Goal: Information Seeking & Learning: Learn about a topic

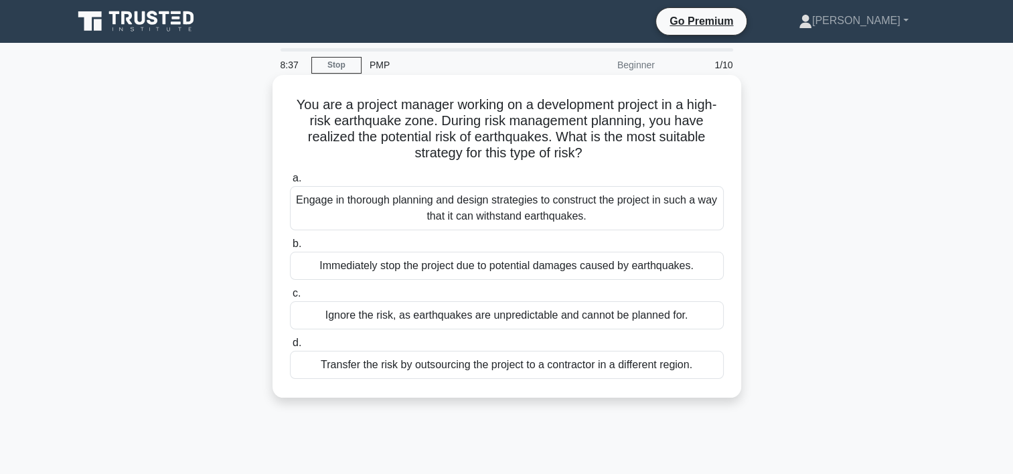
click at [546, 209] on div "Engage in thorough planning and design strategies to construct the project in s…" at bounding box center [507, 208] width 434 height 44
click at [290, 183] on input "a. Engage in thorough planning and design strategies to construct the project i…" at bounding box center [290, 178] width 0 height 9
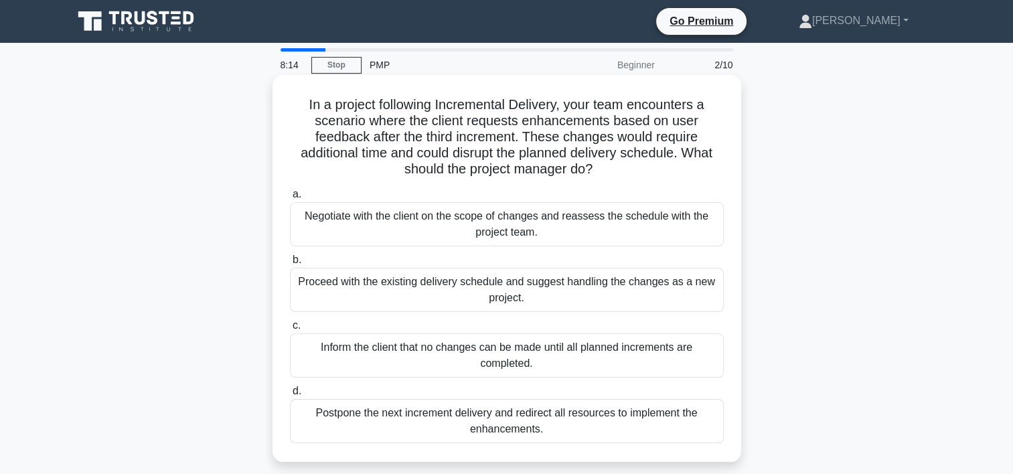
click at [550, 236] on div "Negotiate with the client on the scope of changes and reassess the schedule wit…" at bounding box center [507, 224] width 434 height 44
click at [290, 199] on input "a. Negotiate with the client on the scope of changes and reassess the schedule …" at bounding box center [290, 194] width 0 height 9
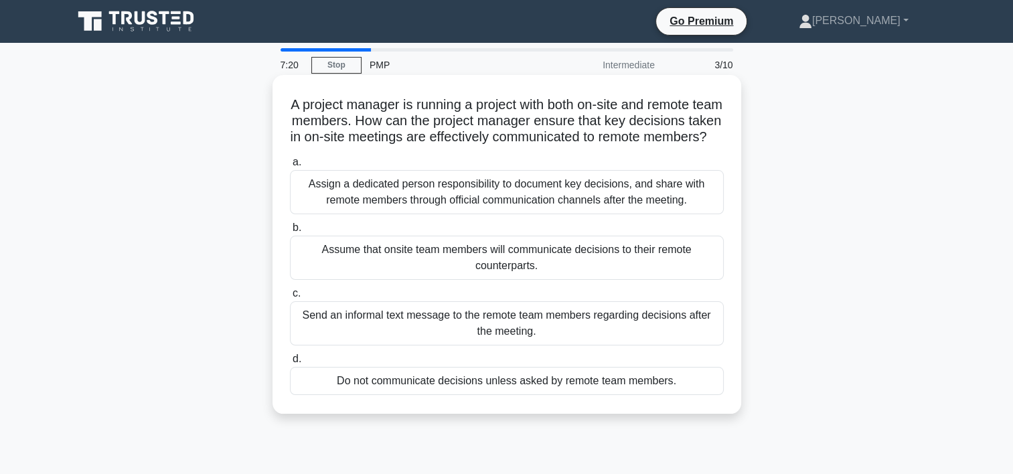
click at [556, 197] on div "Assign a dedicated person responsibility to document key decisions, and share w…" at bounding box center [507, 192] width 434 height 44
click at [290, 167] on input "a. Assign a dedicated person responsibility to document key decisions, and shar…" at bounding box center [290, 162] width 0 height 9
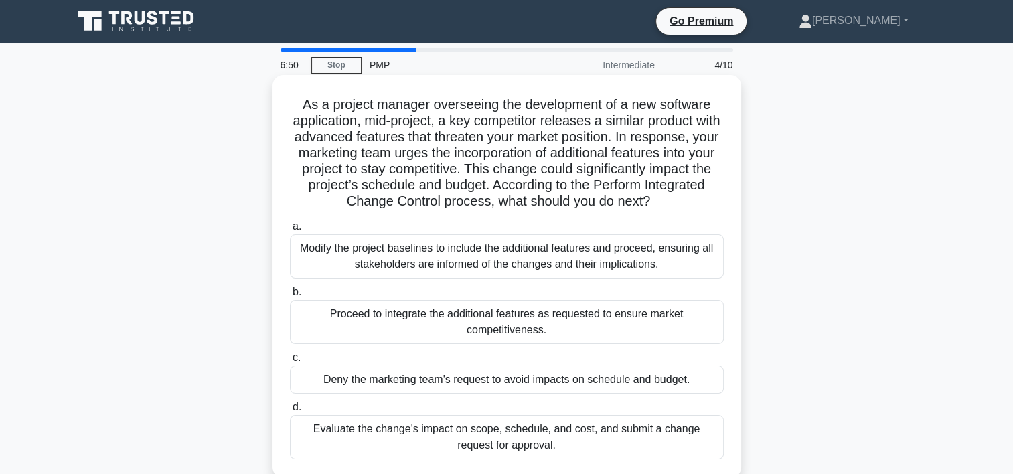
click at [471, 433] on div "Evaluate the change's impact on scope, schedule, and cost, and submit a change …" at bounding box center [507, 437] width 434 height 44
click at [290, 412] on input "d. Evaluate the change's impact on scope, schedule, and cost, and submit a chan…" at bounding box center [290, 407] width 0 height 9
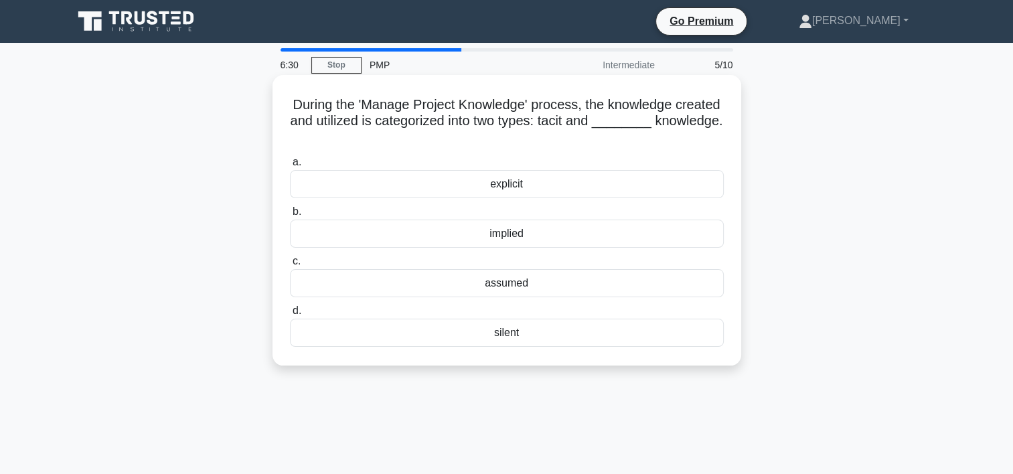
click at [503, 183] on div "explicit" at bounding box center [507, 184] width 434 height 28
click at [290, 167] on input "a. explicit" at bounding box center [290, 162] width 0 height 9
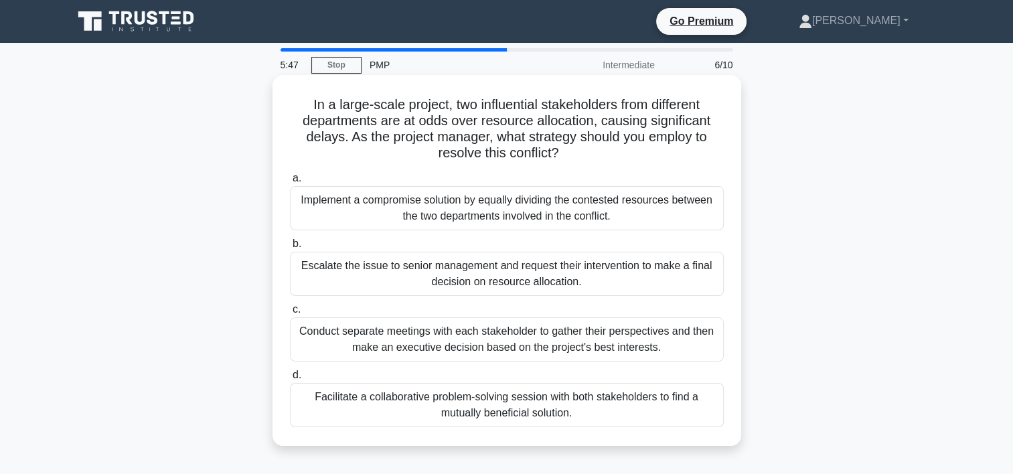
click at [414, 405] on div "Facilitate a collaborative problem-solving session with both stakeholders to fi…" at bounding box center [507, 405] width 434 height 44
click at [290, 380] on input "d. Facilitate a collaborative problem-solving session with both stakeholders to…" at bounding box center [290, 375] width 0 height 9
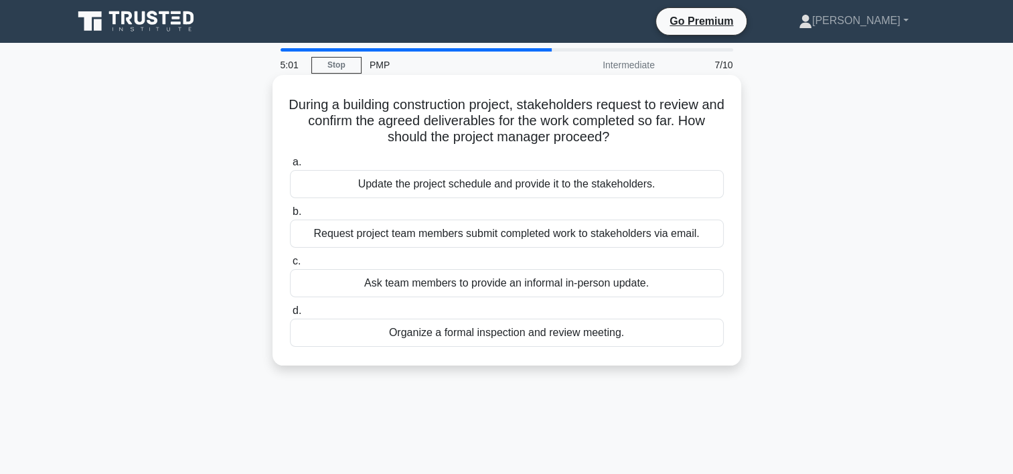
click at [561, 179] on div "Update the project schedule and provide it to the stakeholders." at bounding box center [507, 184] width 434 height 28
click at [290, 167] on input "a. Update the project schedule and provide it to the stakeholders." at bounding box center [290, 162] width 0 height 9
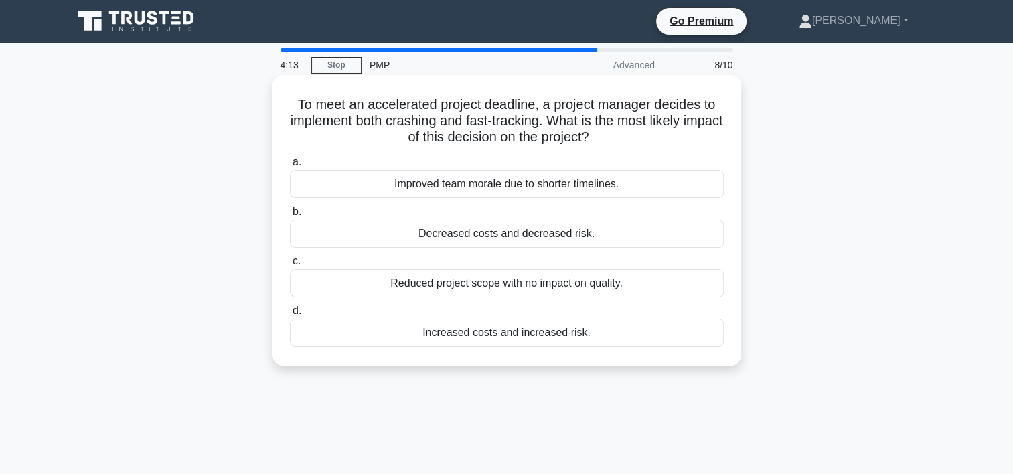
click at [527, 186] on div "Improved team morale due to shorter timelines." at bounding box center [507, 184] width 434 height 28
click at [290, 167] on input "a. Improved team morale due to shorter timelines." at bounding box center [290, 162] width 0 height 9
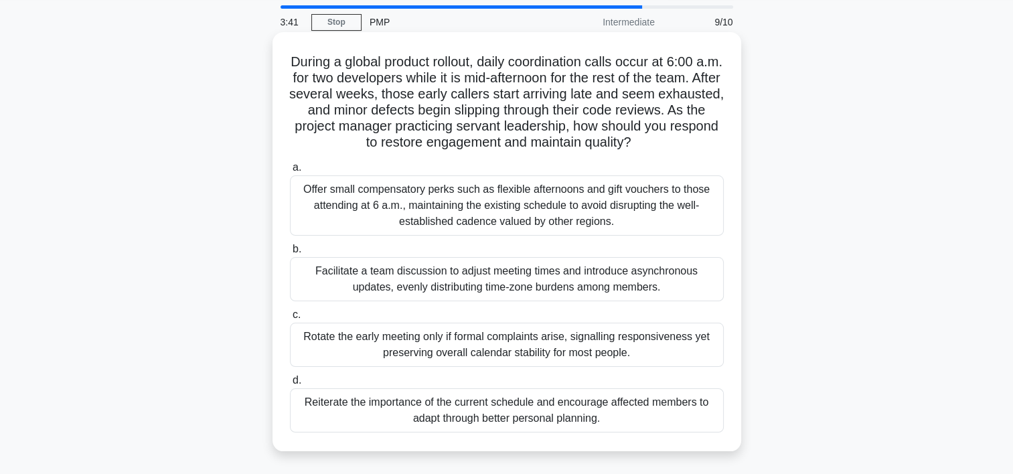
scroll to position [67, 0]
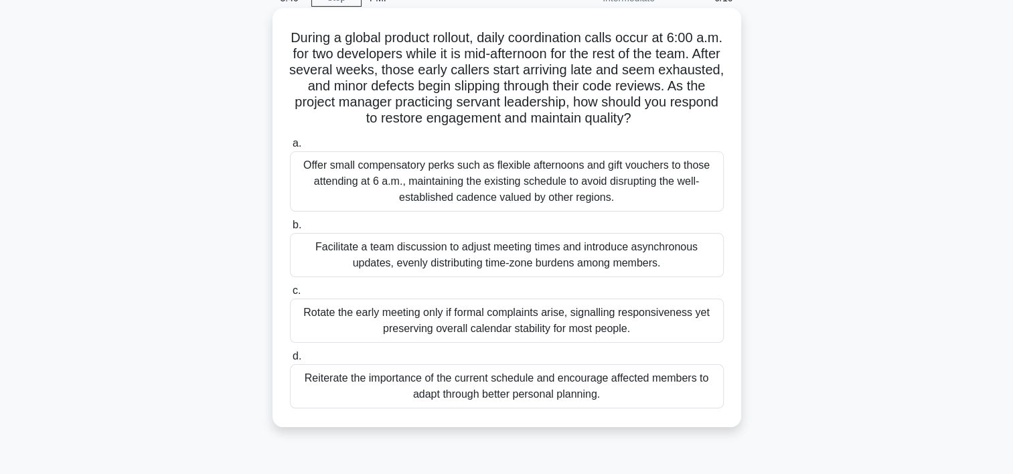
click at [533, 252] on div "Facilitate a team discussion to adjust meeting times and introduce asynchronous…" at bounding box center [507, 255] width 434 height 44
click at [290, 230] on input "b. Facilitate a team discussion to adjust meeting times and introduce asynchron…" at bounding box center [290, 225] width 0 height 9
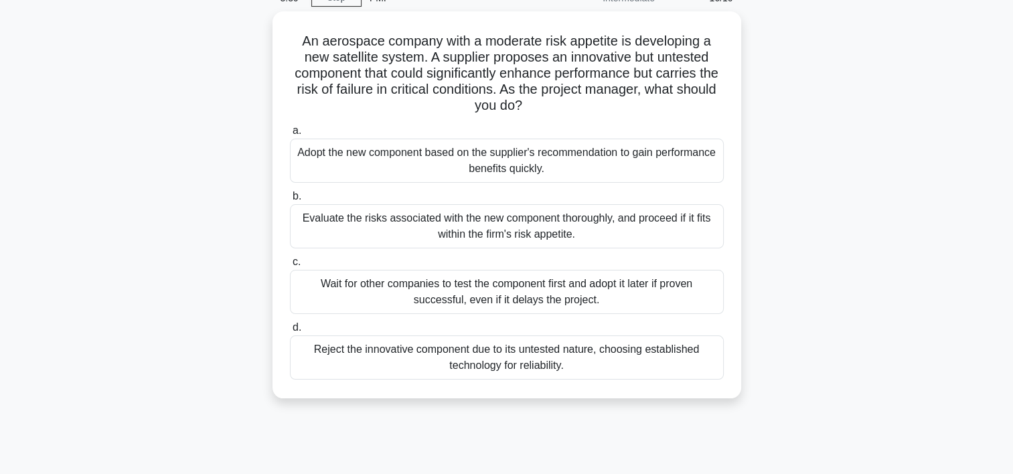
scroll to position [0, 0]
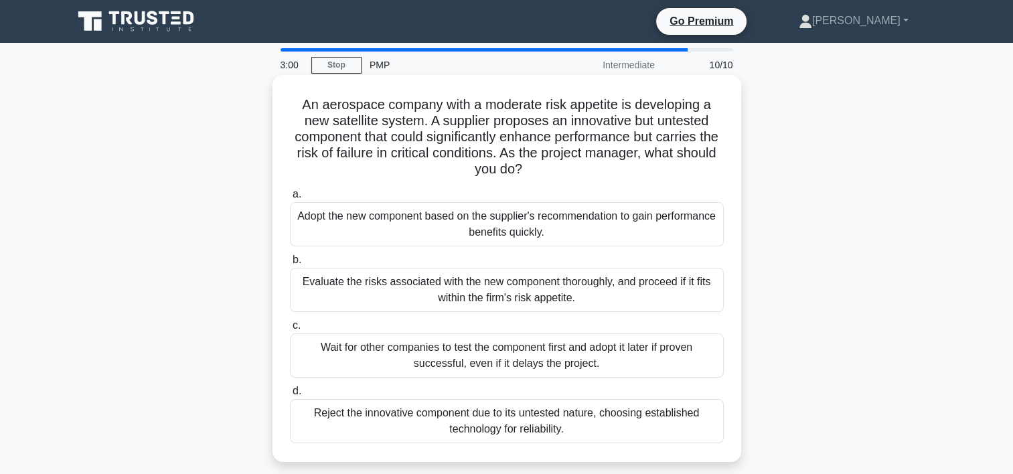
click at [525, 295] on div "Evaluate the risks associated with the new component thoroughly, and proceed if…" at bounding box center [507, 290] width 434 height 44
click at [290, 264] on input "b. Evaluate the risks associated with the new component thoroughly, and proceed…" at bounding box center [290, 260] width 0 height 9
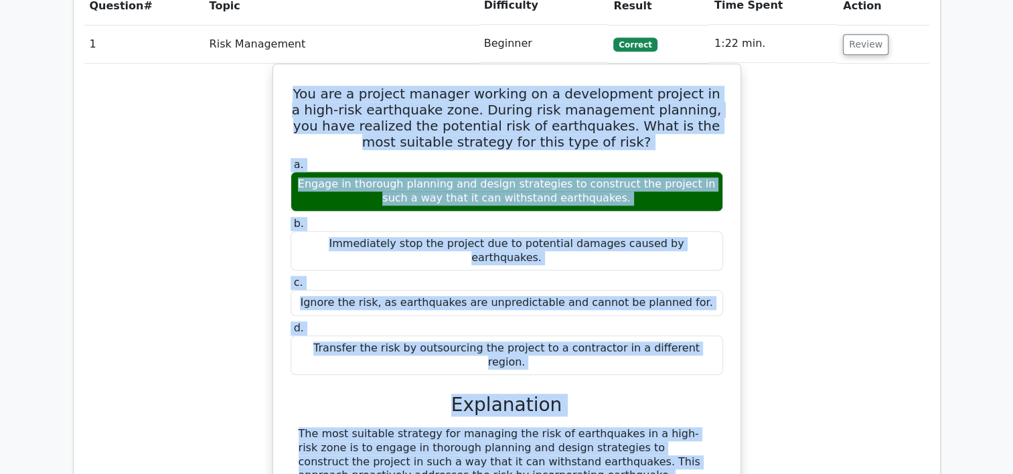
scroll to position [1221, 0]
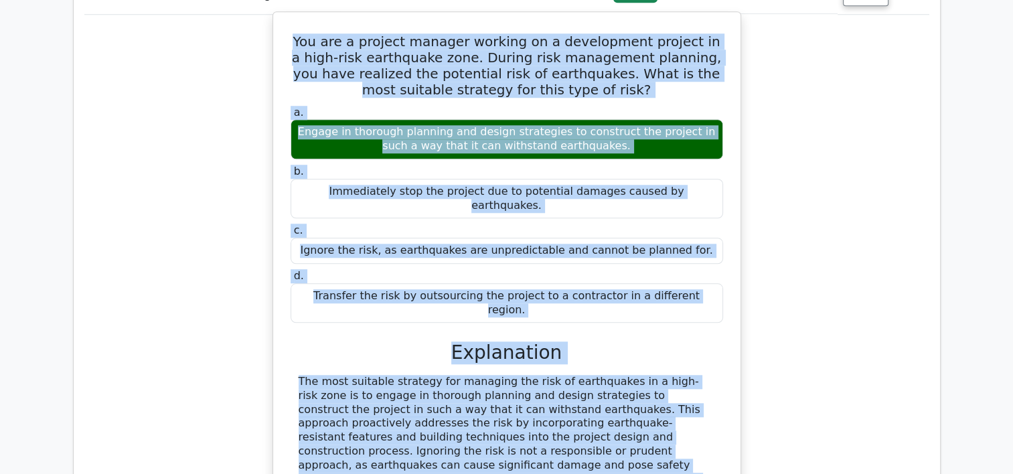
drag, startPoint x: 277, startPoint y: 109, endPoint x: 685, endPoint y: 412, distance: 508.6
click at [685, 412] on div "You are a project manager working on a development project in a high-risk earth…" at bounding box center [506, 311] width 469 height 600
drag, startPoint x: 685, startPoint y: 412, endPoint x: 580, endPoint y: 380, distance: 110.1
copy div "You are a project manager working on a development project in a high-risk earth…"
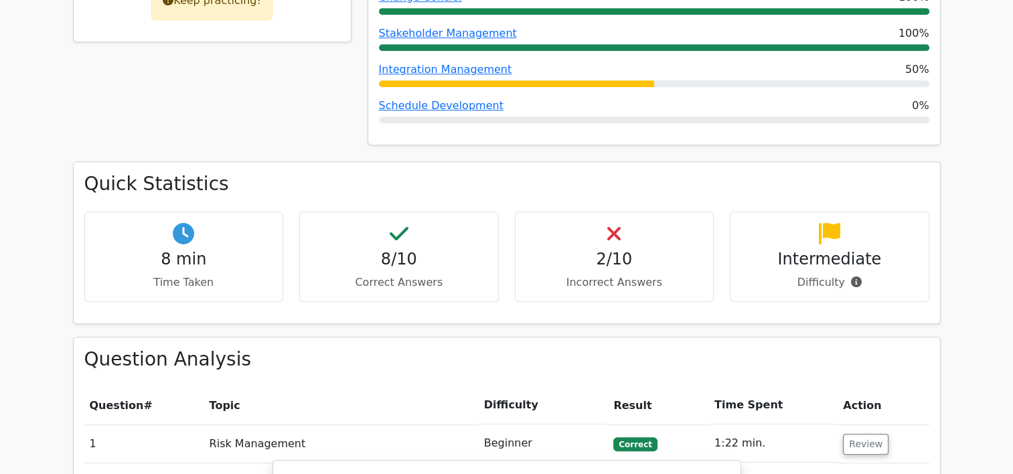
scroll to position [886, 0]
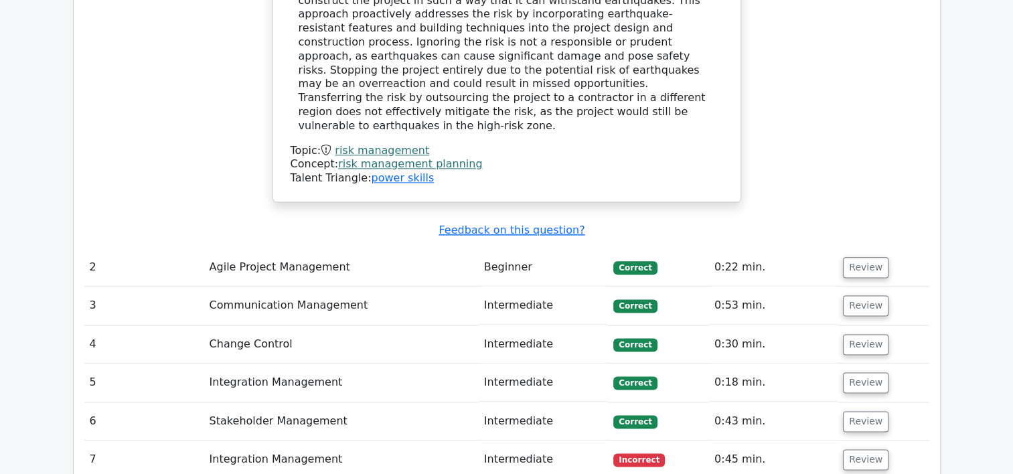
scroll to position [1756, 0]
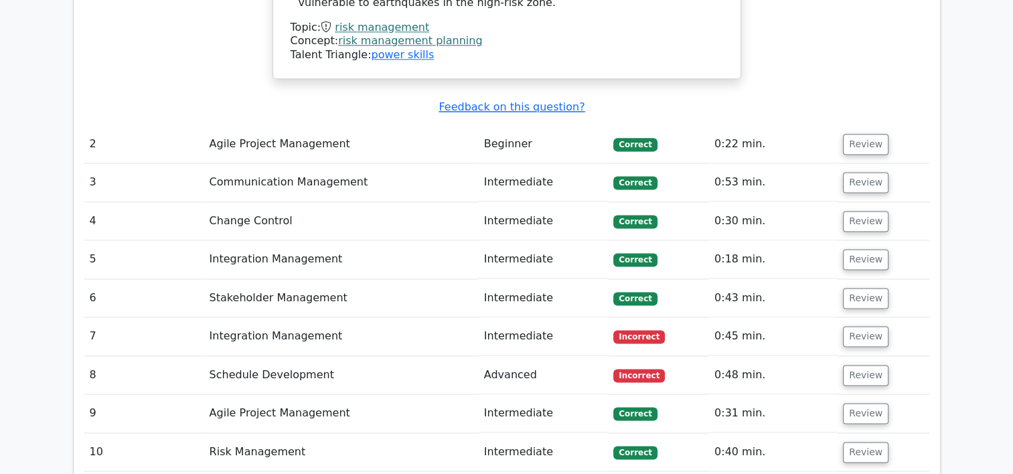
click at [301, 125] on td "Agile Project Management" at bounding box center [341, 144] width 274 height 38
click at [303, 125] on td "Agile Project Management" at bounding box center [341, 144] width 274 height 38
click at [304, 125] on td "Agile Project Management" at bounding box center [341, 144] width 274 height 38
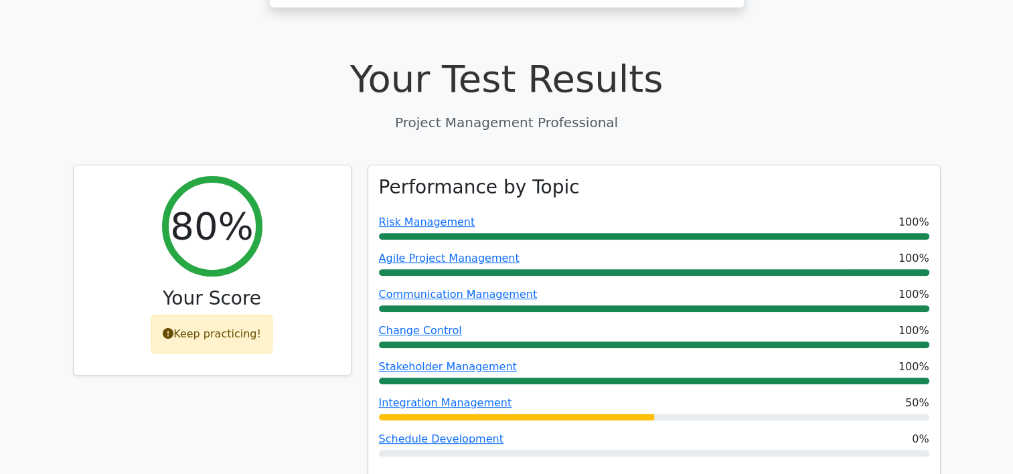
scroll to position [431, 0]
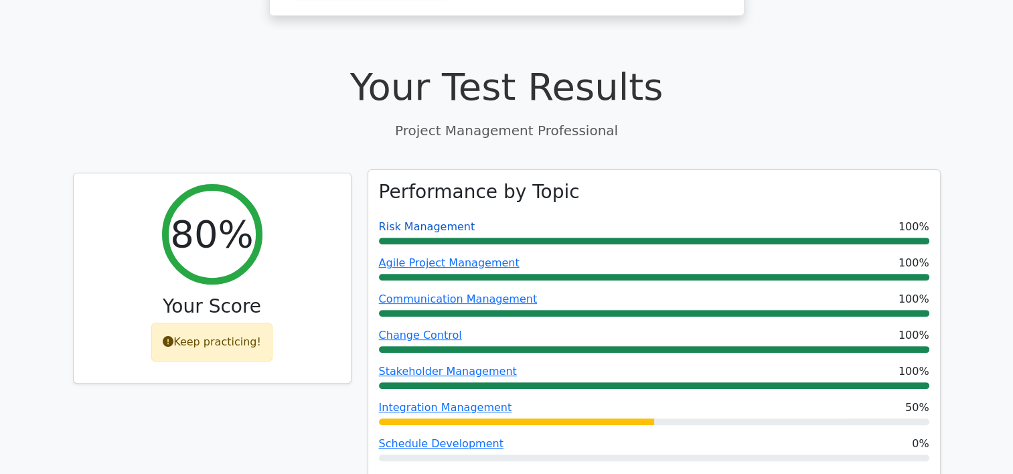
click at [450, 220] on link "Risk Management" at bounding box center [427, 226] width 96 height 13
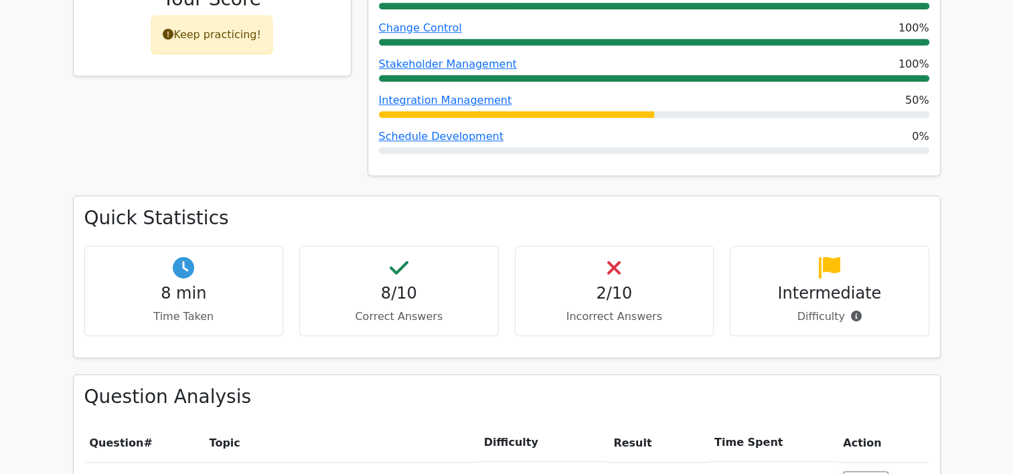
scroll to position [766, 0]
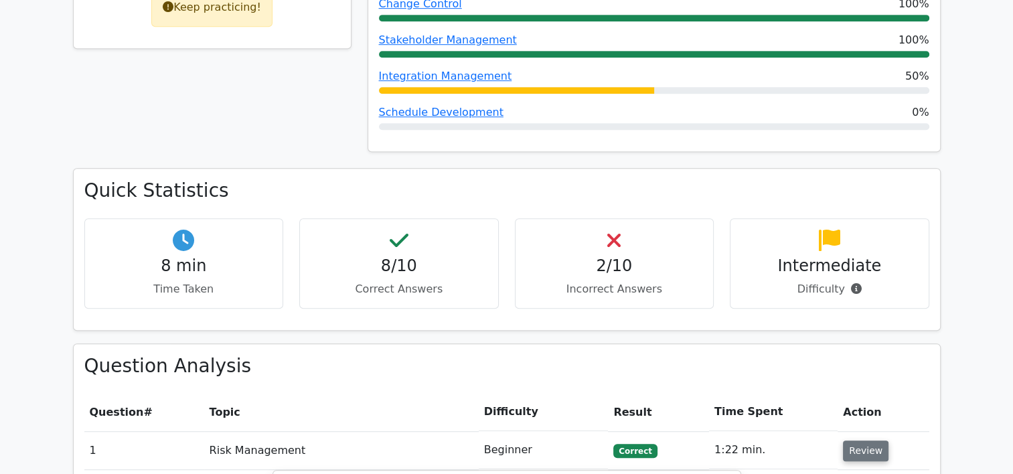
click at [856, 440] on button "Review" at bounding box center [866, 450] width 46 height 21
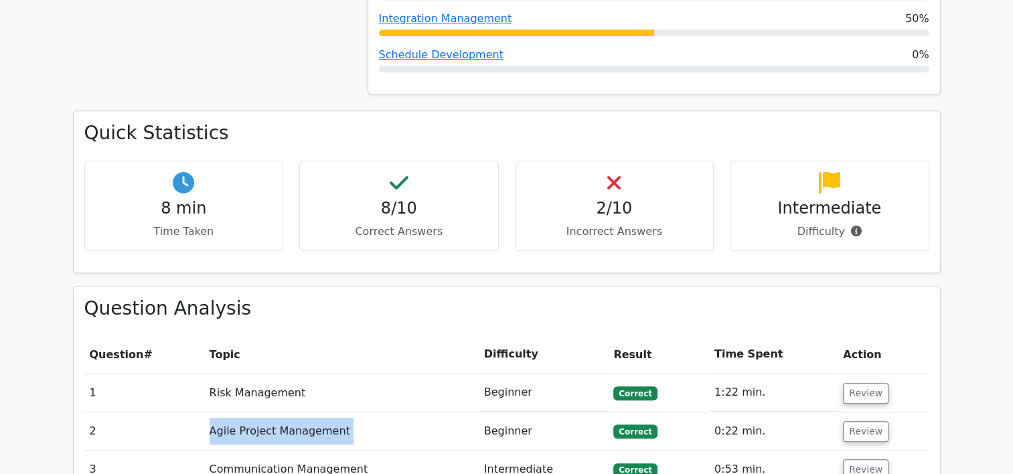
scroll to position [967, 0]
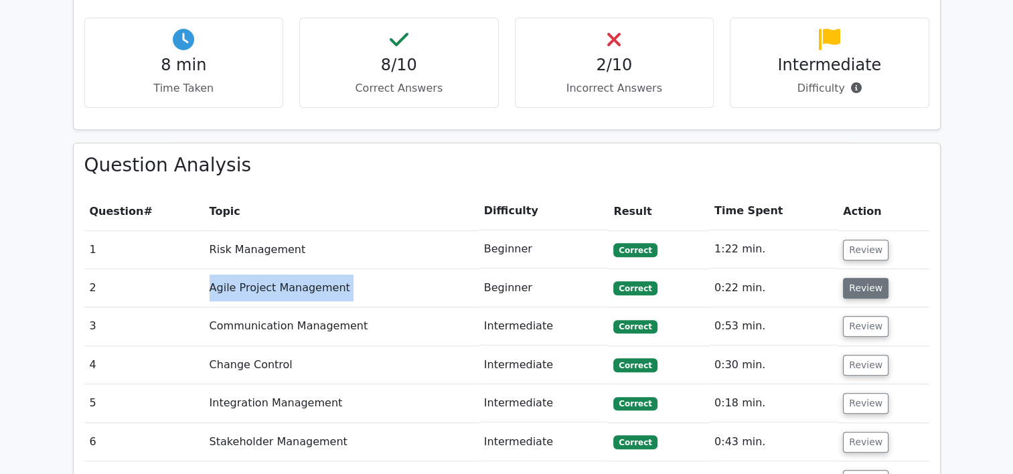
click at [856, 278] on button "Review" at bounding box center [866, 288] width 46 height 21
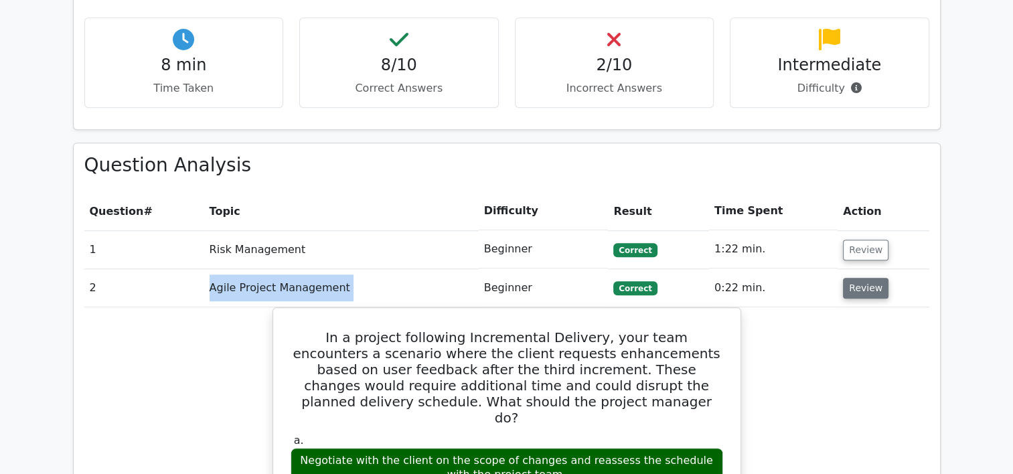
click at [859, 278] on button "Review" at bounding box center [866, 288] width 46 height 21
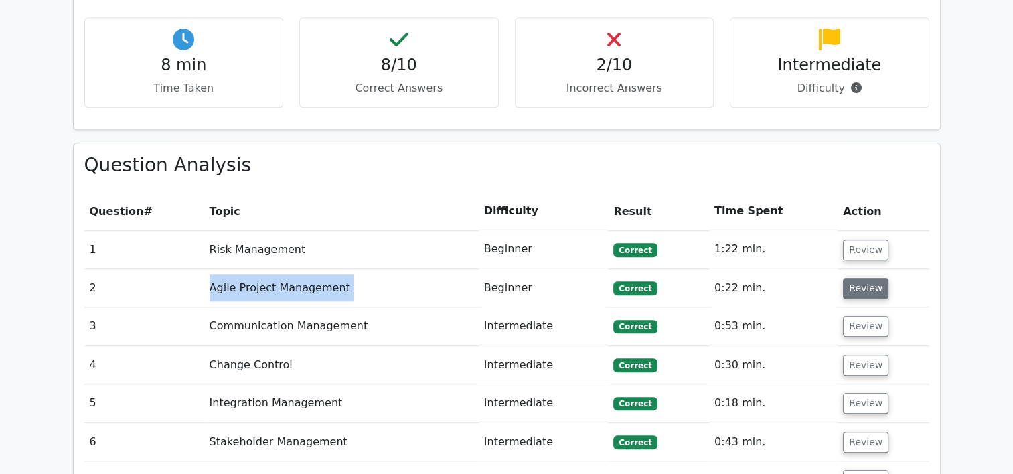
click at [859, 278] on button "Review" at bounding box center [866, 288] width 46 height 21
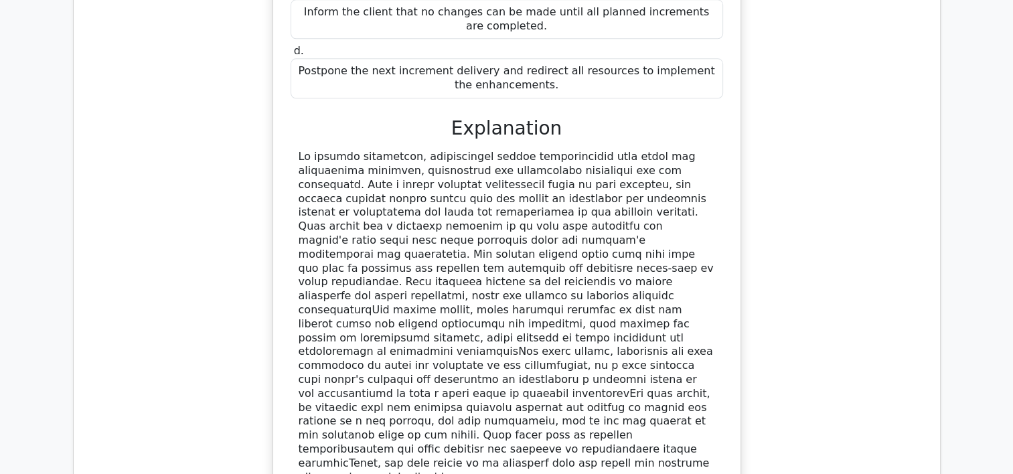
scroll to position [1570, 0]
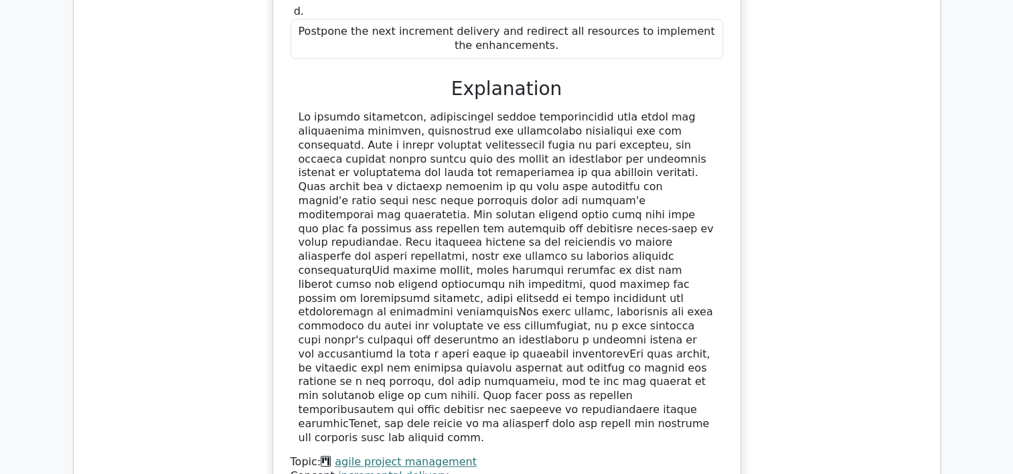
drag, startPoint x: 297, startPoint y: 60, endPoint x: 697, endPoint y: 300, distance: 467.1
click at [697, 300] on div "In a project following Incremental Delivery, your team encounters a scenario wh…" at bounding box center [506, 107] width 456 height 801
drag, startPoint x: 697, startPoint y: 300, endPoint x: 601, endPoint y: 284, distance: 97.7
copy div "In a project following Incremental Delivery, your team encounters a scenario wh…"
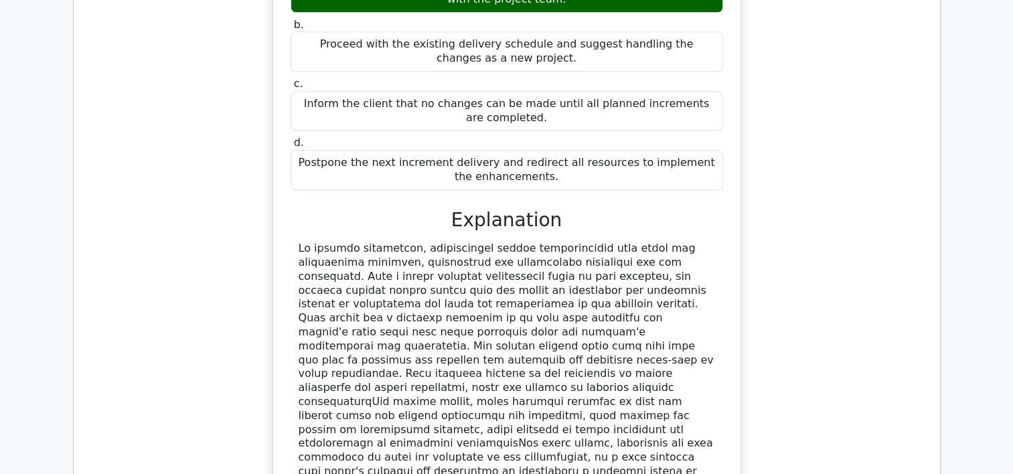
scroll to position [1168, 0]
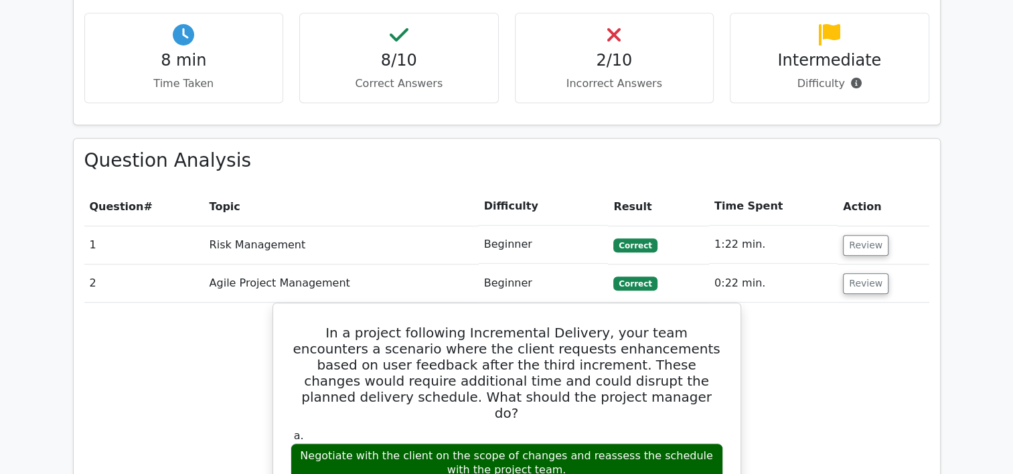
scroll to position [967, 0]
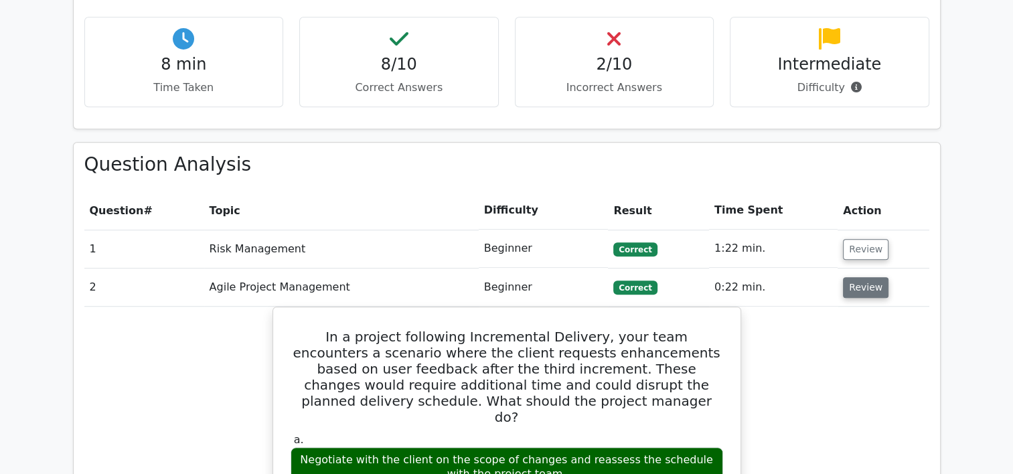
click at [875, 277] on button "Review" at bounding box center [866, 287] width 46 height 21
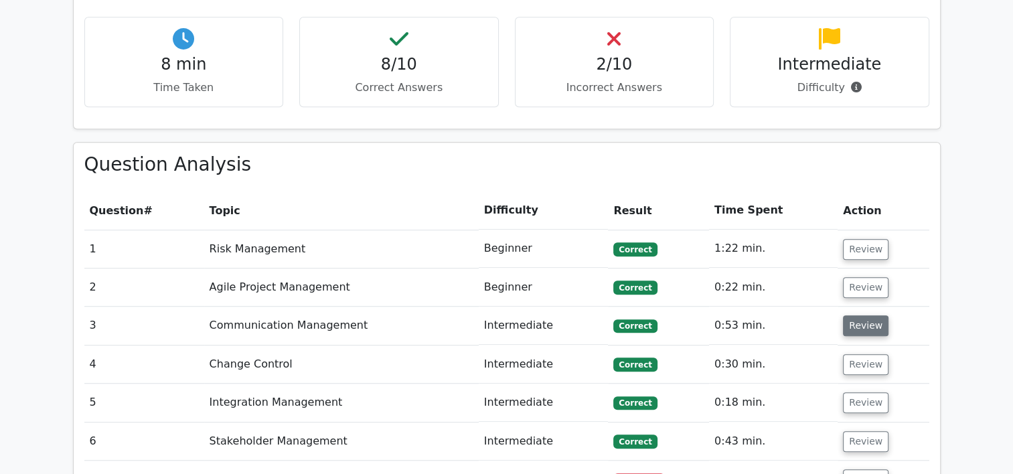
click at [862, 315] on button "Review" at bounding box center [866, 325] width 46 height 21
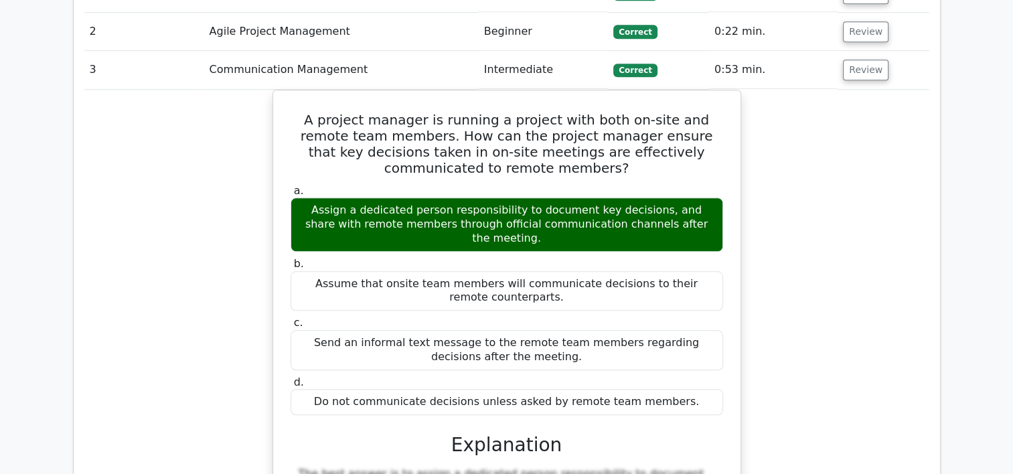
scroll to position [1235, 0]
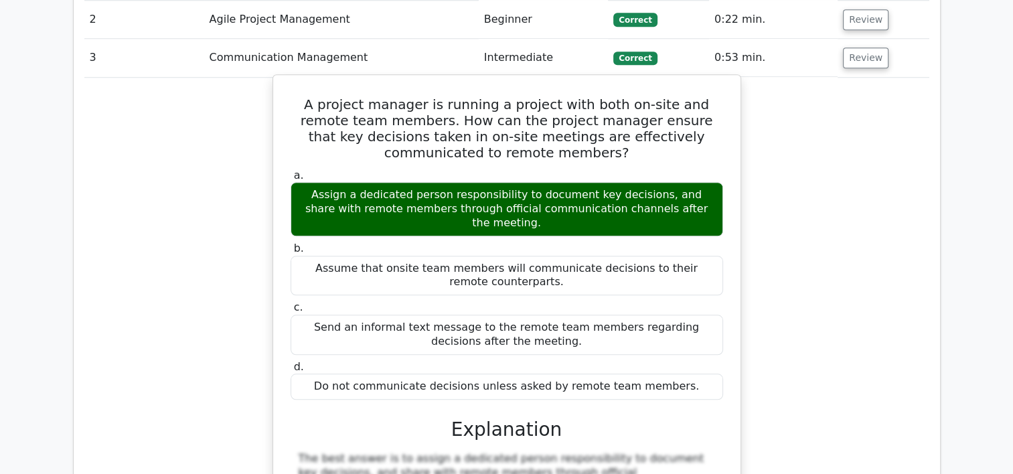
drag, startPoint x: 295, startPoint y: 37, endPoint x: 683, endPoint y: 309, distance: 473.5
click at [683, 309] on div "A project manager is running a project with both on-site and remote team member…" at bounding box center [506, 415] width 456 height 671
drag, startPoint x: 683, startPoint y: 309, endPoint x: 664, endPoint y: 305, distance: 19.0
copy div "A project manager is running a project with both on-site and remote team member…"
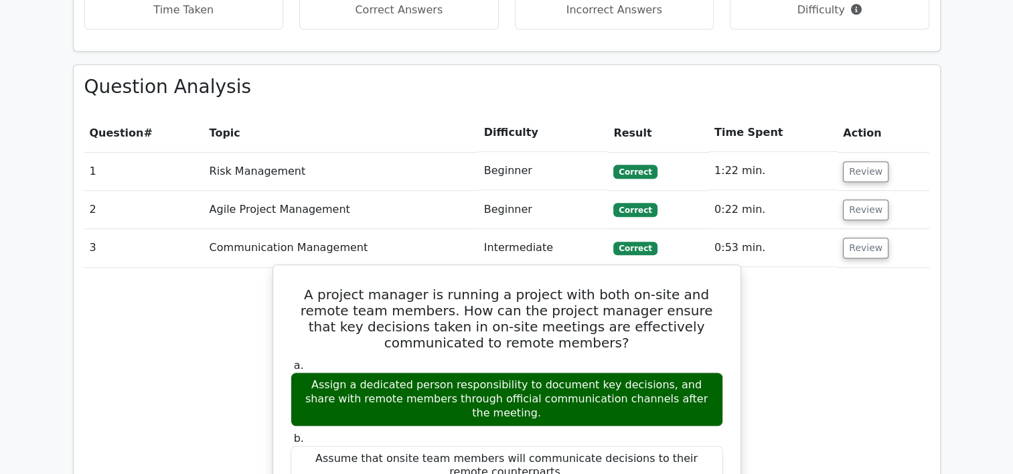
scroll to position [900, 0]
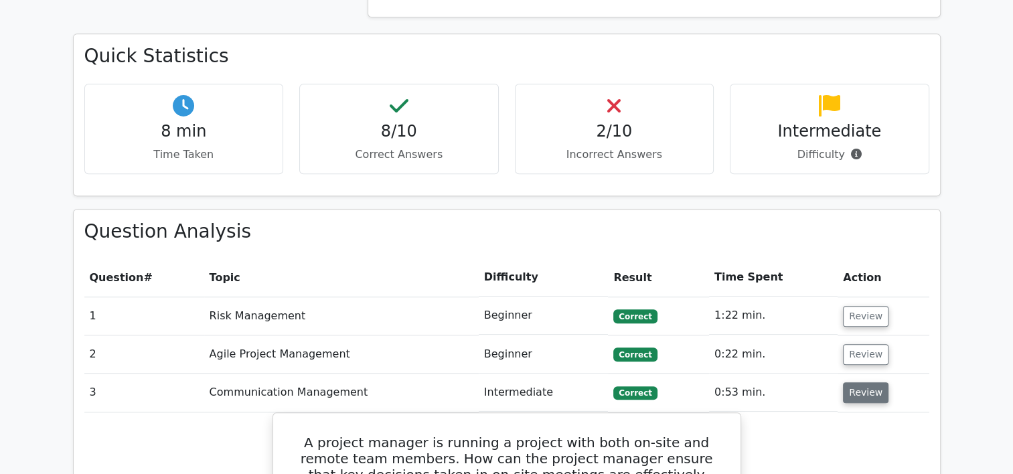
click at [857, 382] on button "Review" at bounding box center [866, 392] width 46 height 21
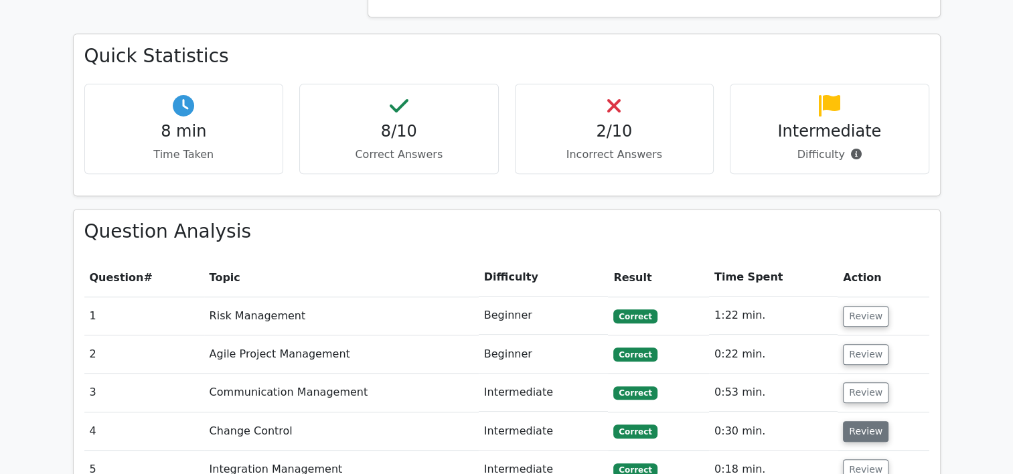
click at [859, 421] on button "Review" at bounding box center [866, 431] width 46 height 21
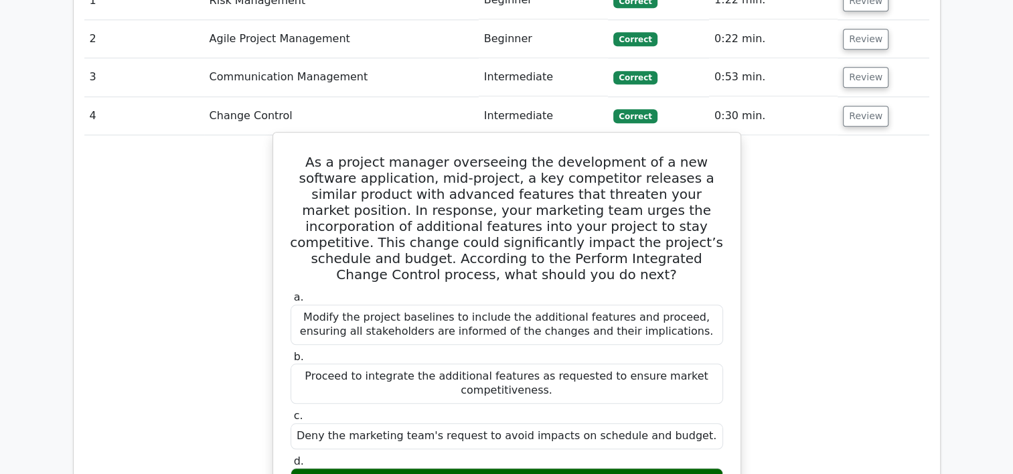
scroll to position [1235, 0]
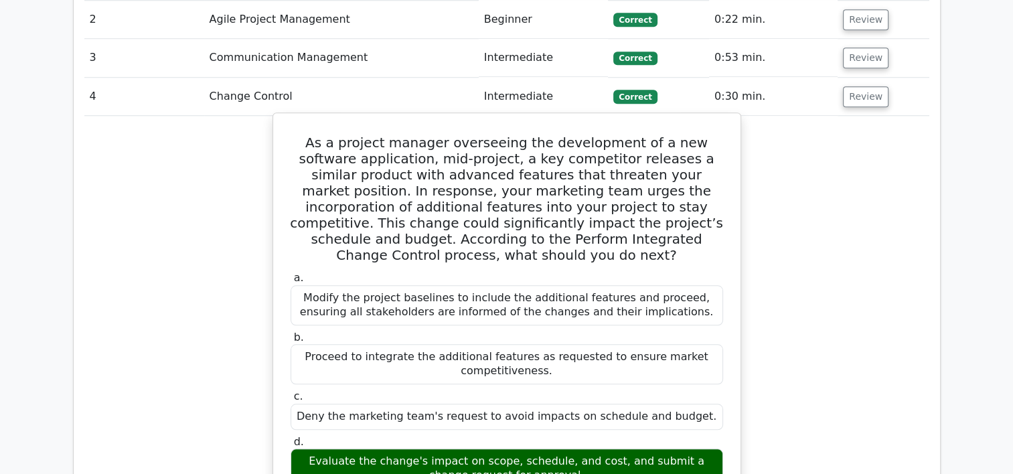
drag, startPoint x: 294, startPoint y: 75, endPoint x: 716, endPoint y: 397, distance: 530.5
click at [716, 397] on div "As a project manager overseeing the development of a new software application, …" at bounding box center [506, 437] width 456 height 639
drag, startPoint x: 716, startPoint y: 397, endPoint x: 627, endPoint y: 379, distance: 90.8
copy div "Lo i dolorsi ametcon adipiscing eli seddoeiusmo te i utl etdolore magnaaliqua, …"
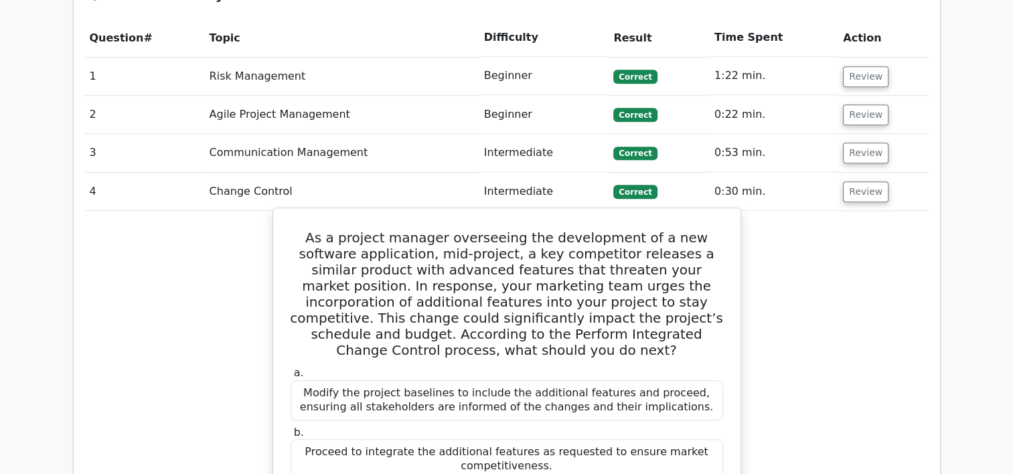
scroll to position [1101, 0]
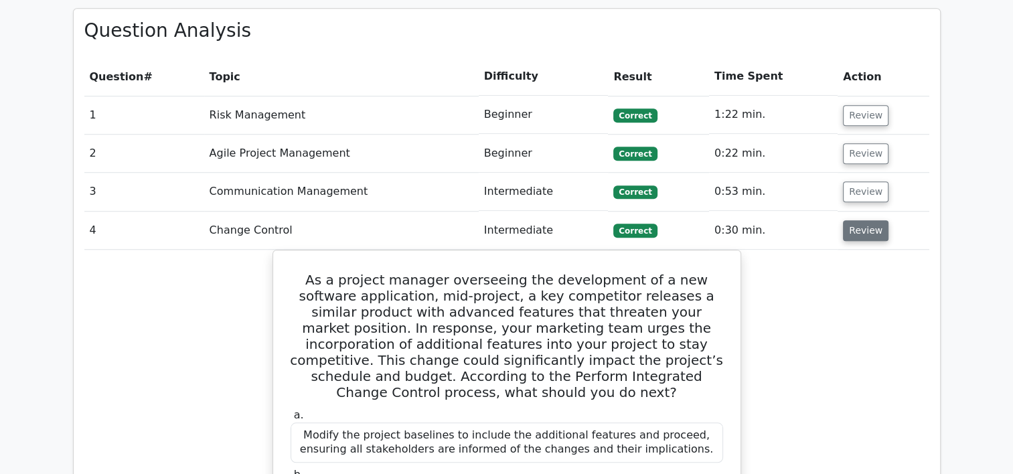
click at [867, 220] on button "Review" at bounding box center [866, 230] width 46 height 21
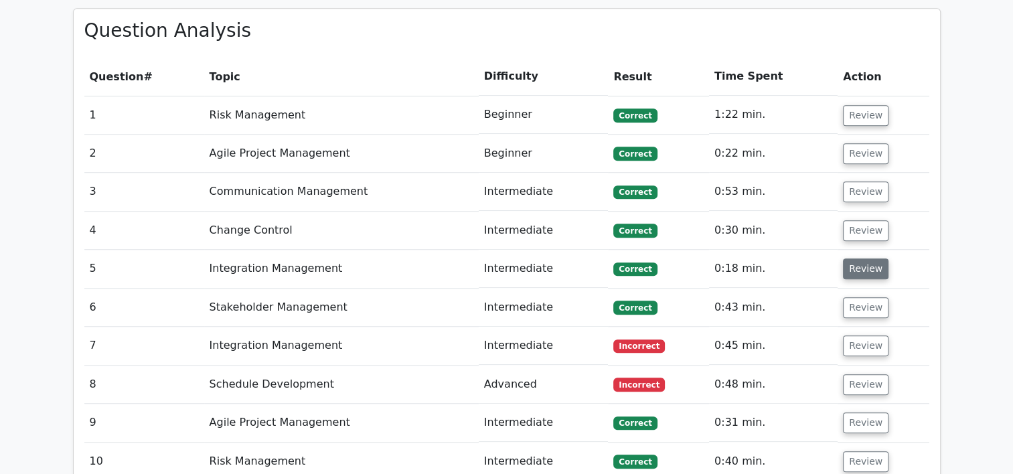
click at [867, 258] on button "Review" at bounding box center [866, 268] width 46 height 21
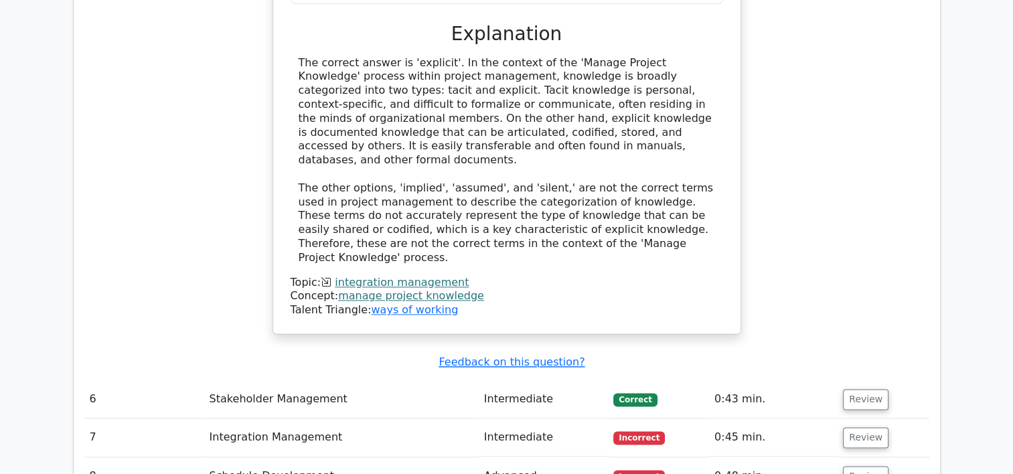
scroll to position [1677, 0]
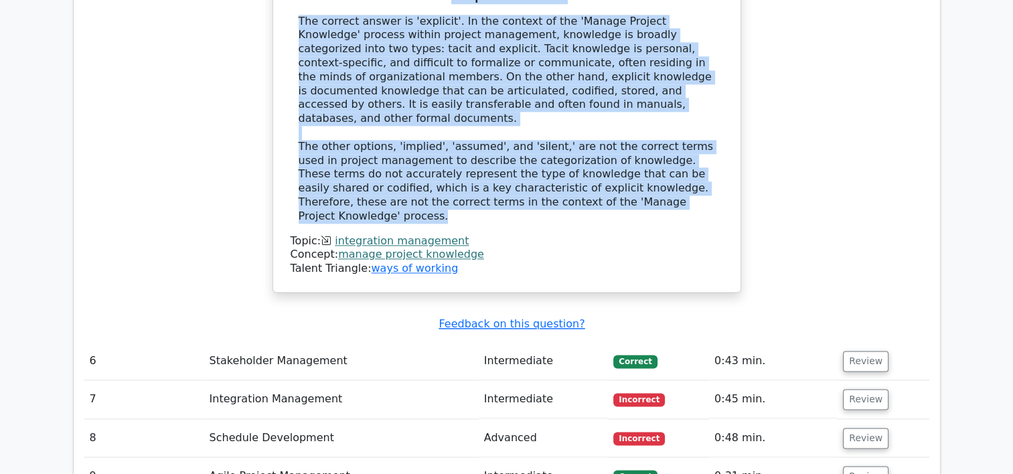
drag, startPoint x: 307, startPoint y: 41, endPoint x: 647, endPoint y: 121, distance: 348.6
click at [647, 121] on div "During the 'Manage Project Knowledge' process, the knowledge created and utiliz…" at bounding box center [506, 1] width 456 height 572
drag, startPoint x: 647, startPoint y: 121, endPoint x: 534, endPoint y: 129, distance: 112.7
copy div "During the 'Manage Project Knowledge' process, the knowledge created and utiliz…"
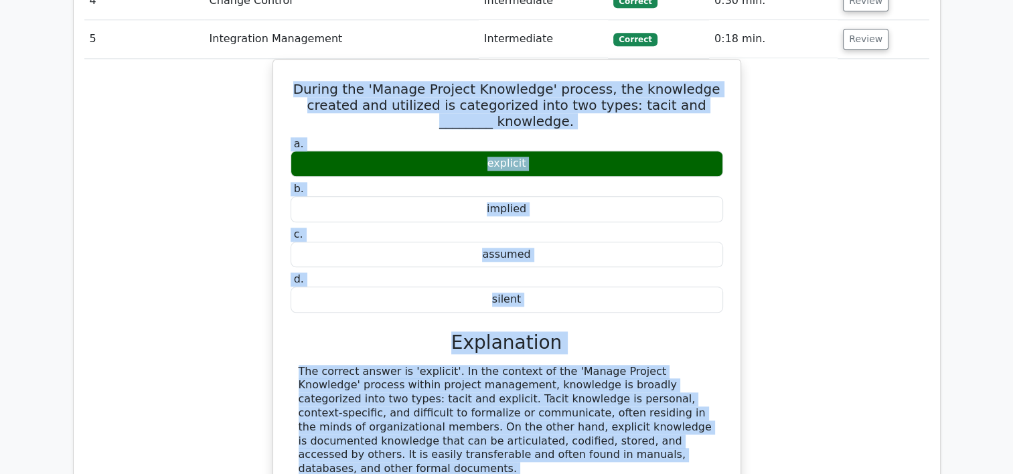
scroll to position [1142, 0]
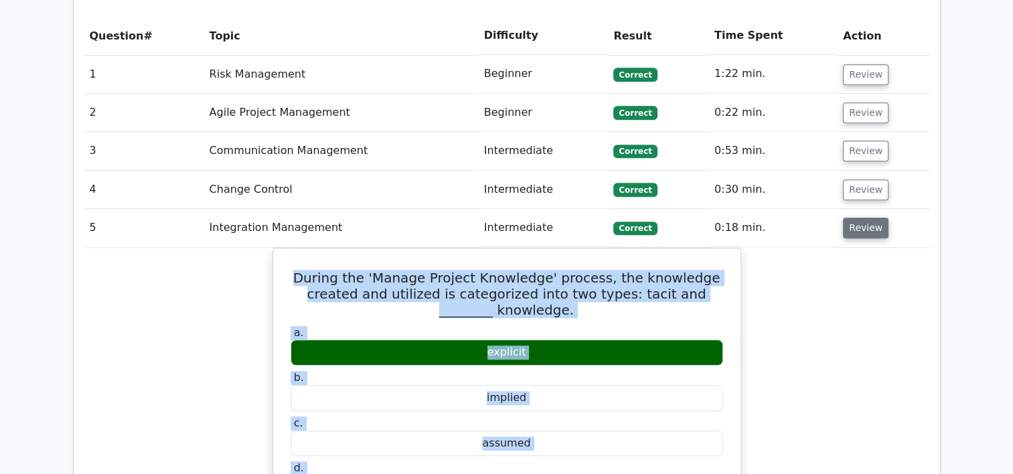
click at [867, 218] on button "Review" at bounding box center [866, 228] width 46 height 21
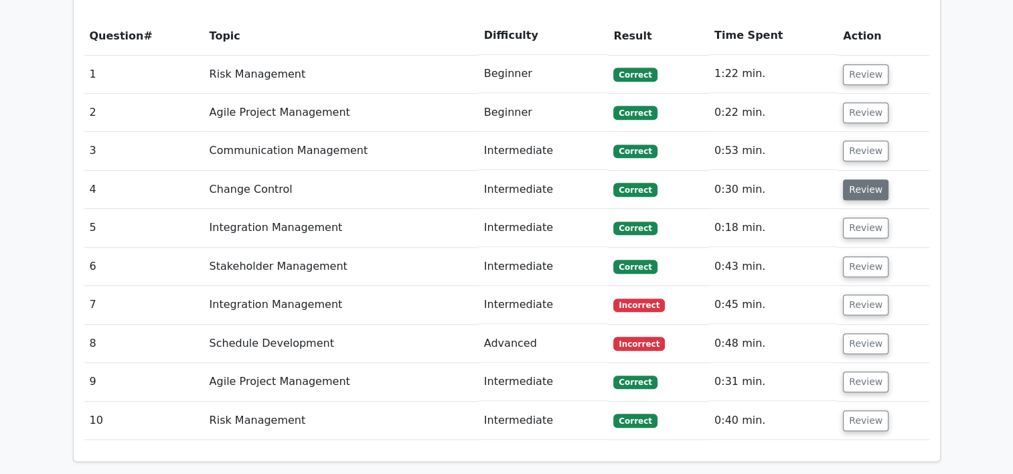
click at [875, 179] on button "Review" at bounding box center [866, 189] width 46 height 21
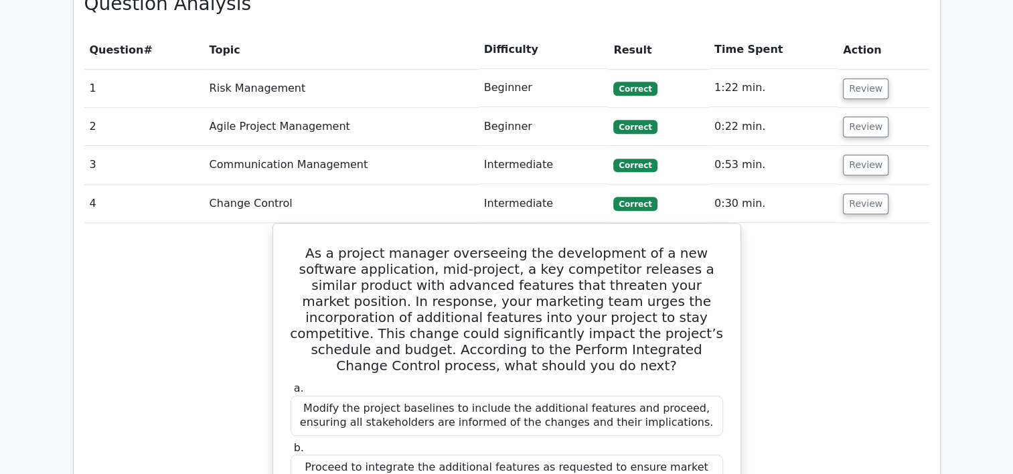
scroll to position [941, 0]
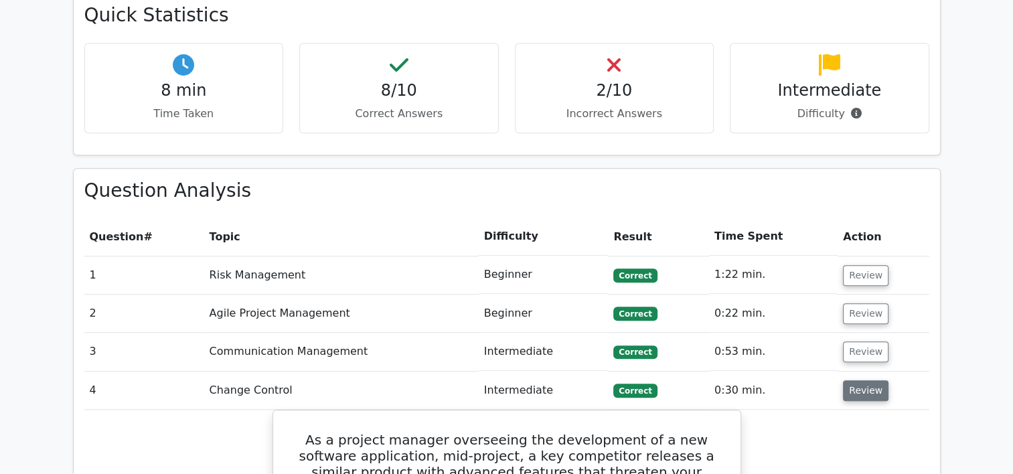
click at [855, 380] on button "Review" at bounding box center [866, 390] width 46 height 21
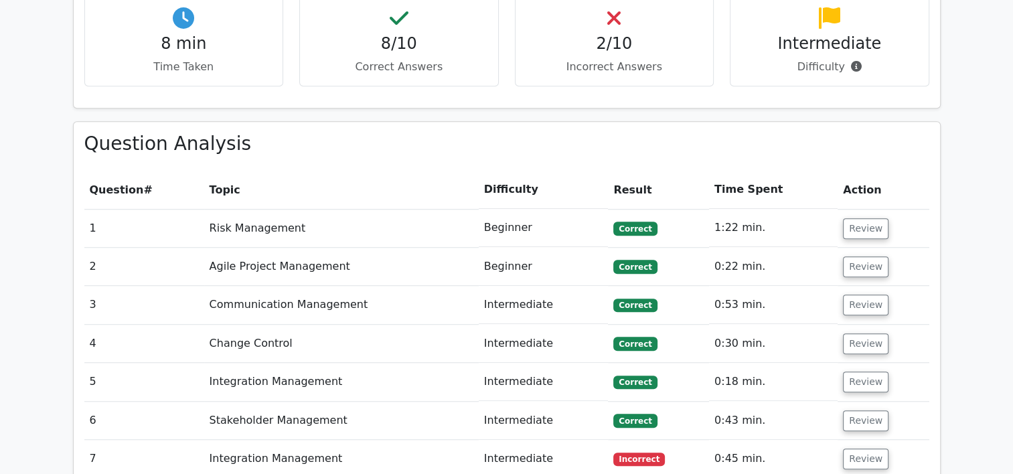
scroll to position [1008, 0]
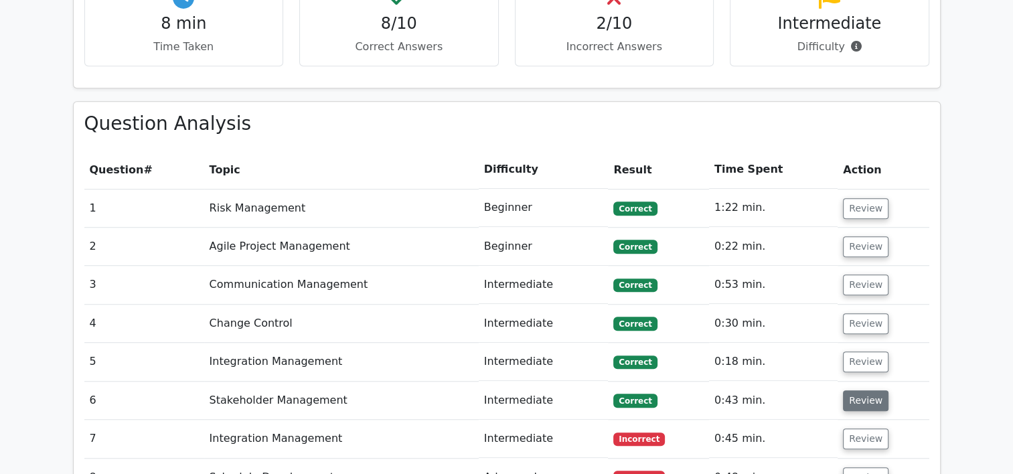
click at [866, 390] on button "Review" at bounding box center [866, 400] width 46 height 21
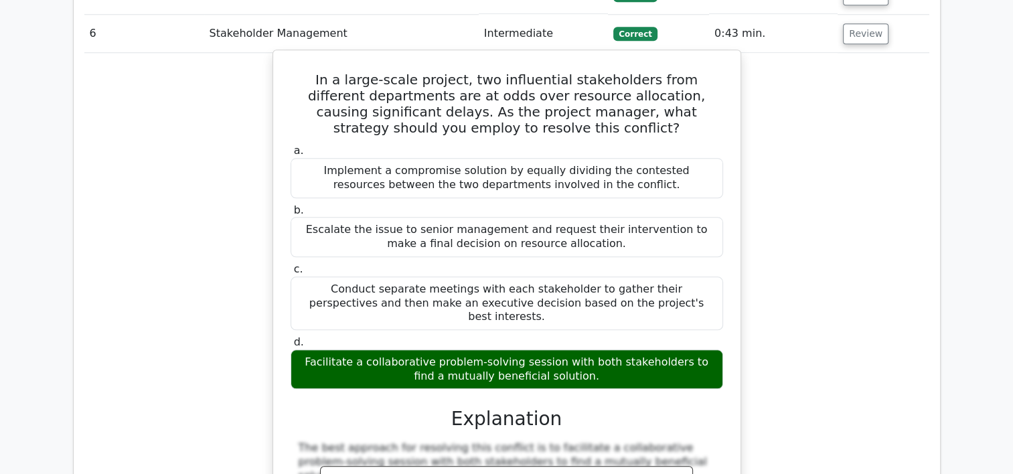
scroll to position [1343, 0]
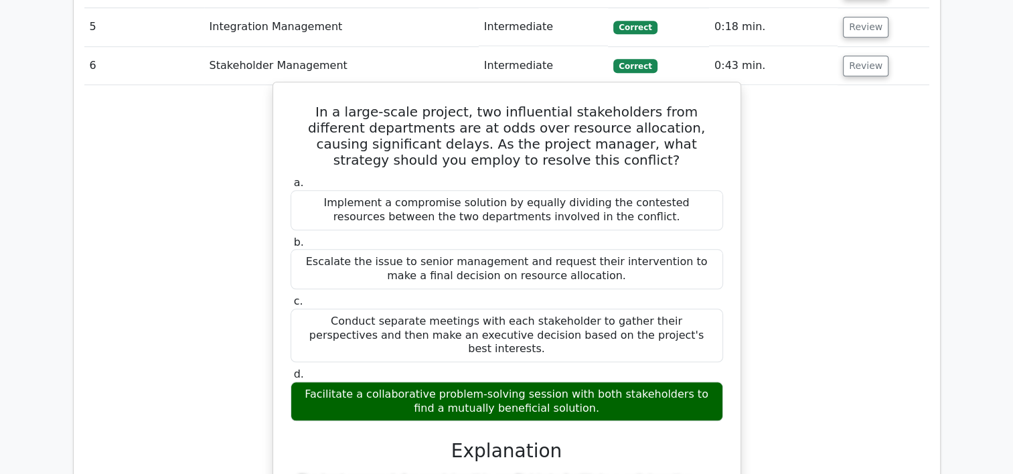
drag, startPoint x: 293, startPoint y: 40, endPoint x: 606, endPoint y: 327, distance: 424.5
drag, startPoint x: 606, startPoint y: 327, endPoint x: 509, endPoint y: 321, distance: 97.2
copy div "In a large-scale project, two influential stakeholders from different departmen…"
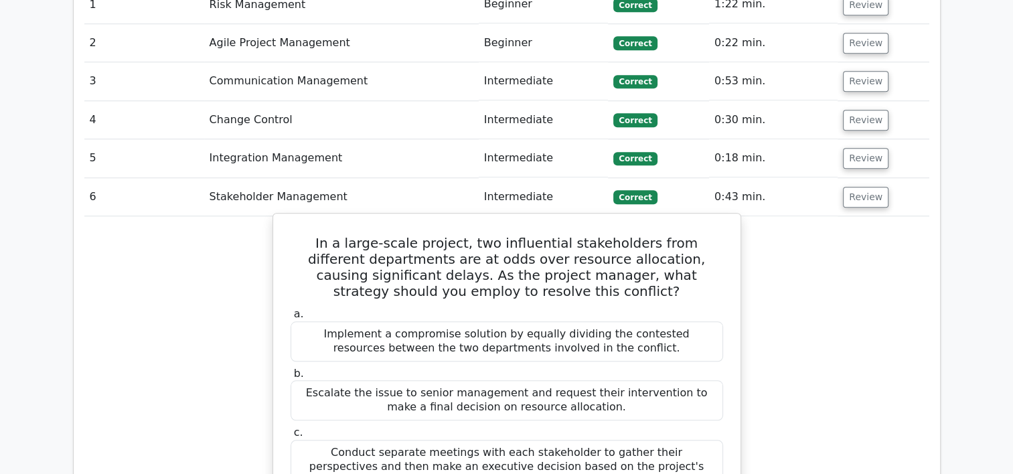
scroll to position [1142, 0]
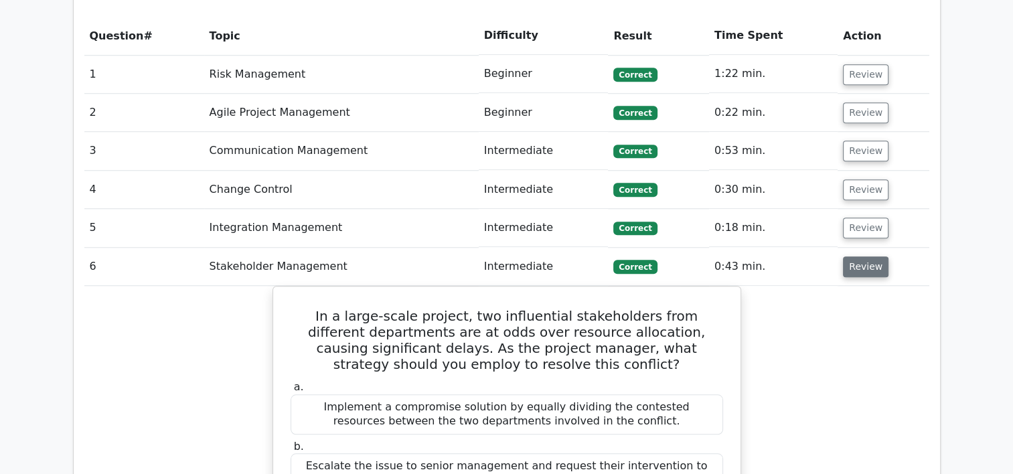
click at [845, 256] on button "Review" at bounding box center [866, 266] width 46 height 21
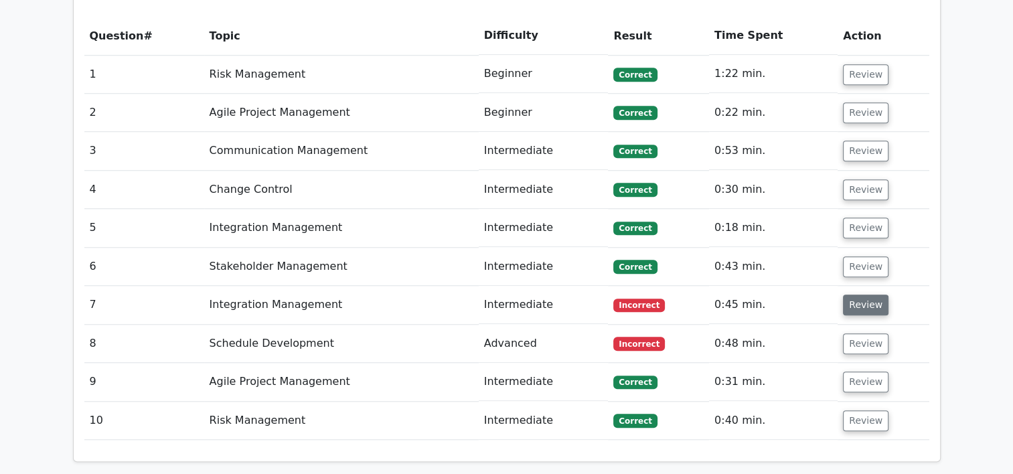
click at [862, 295] on button "Review" at bounding box center [866, 305] width 46 height 21
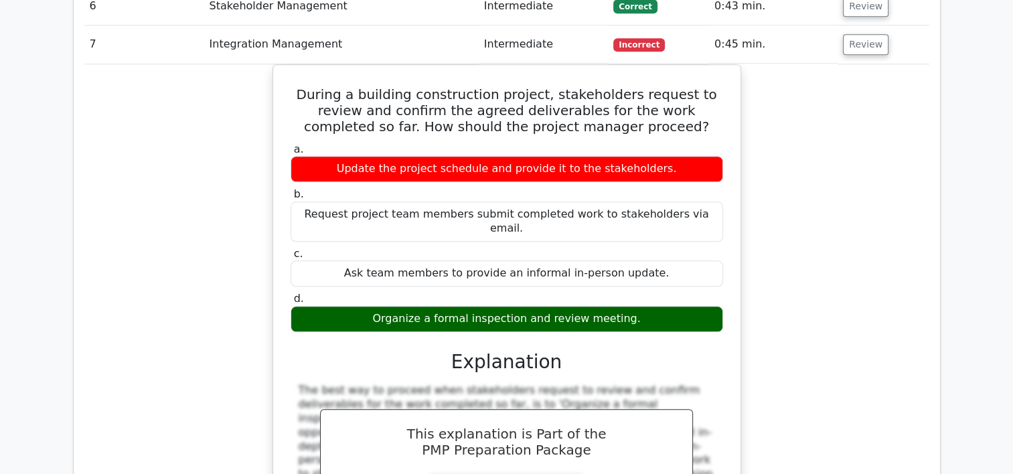
scroll to position [1410, 0]
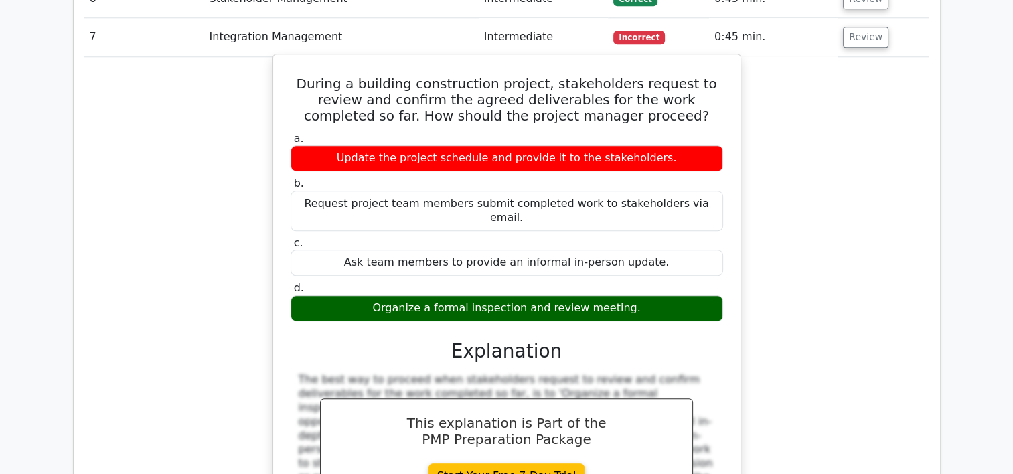
drag, startPoint x: 295, startPoint y: 16, endPoint x: 673, endPoint y: 222, distance: 431.3
click at [673, 222] on div "During a building construction project, stakeholders request to review and conf…" at bounding box center [506, 325] width 456 height 530
copy div "During a building construction project, stakeholders request to review and conf…"
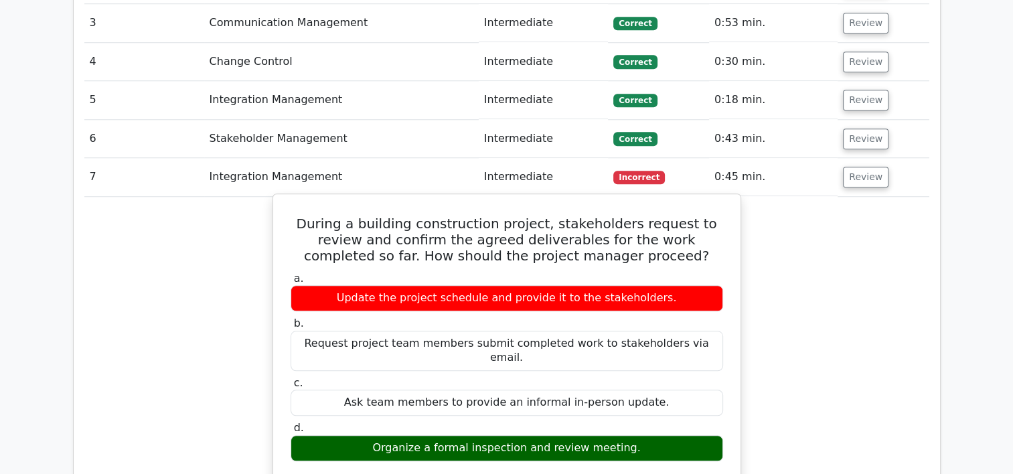
scroll to position [1142, 0]
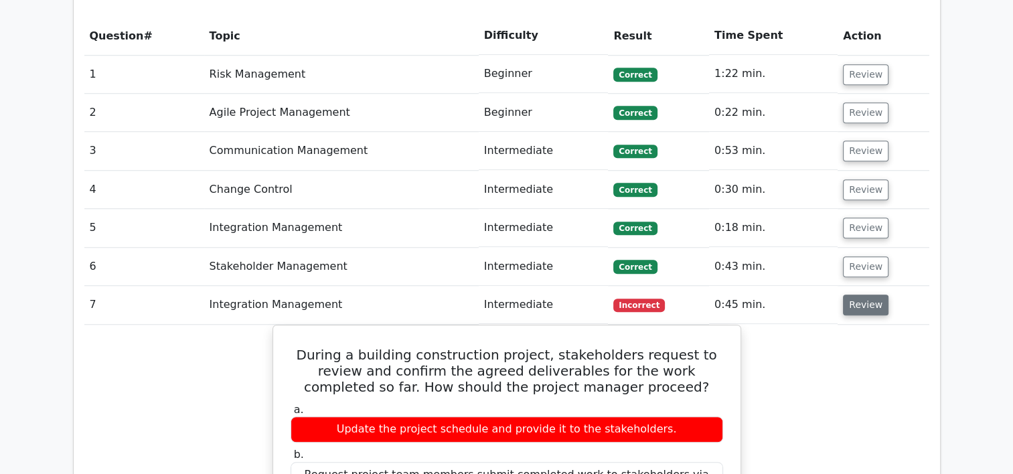
click at [863, 295] on button "Review" at bounding box center [866, 305] width 46 height 21
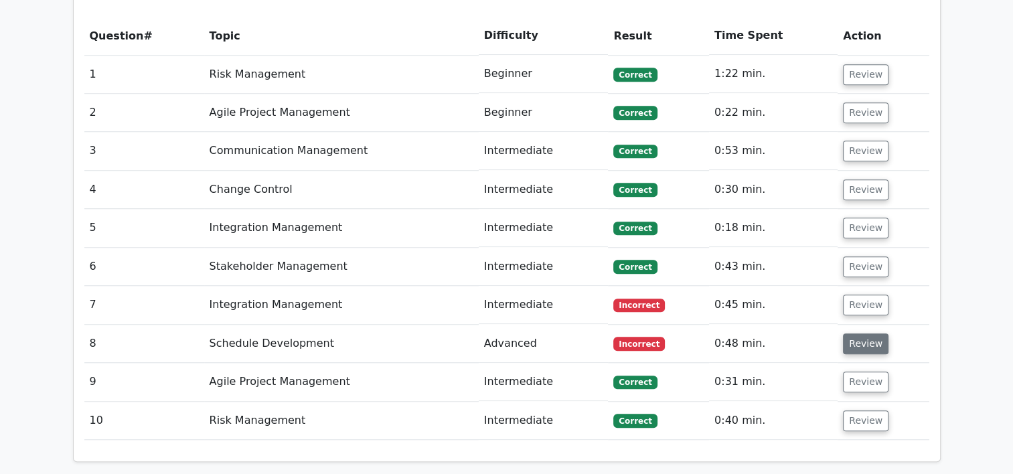
click at [869, 333] on button "Review" at bounding box center [866, 343] width 46 height 21
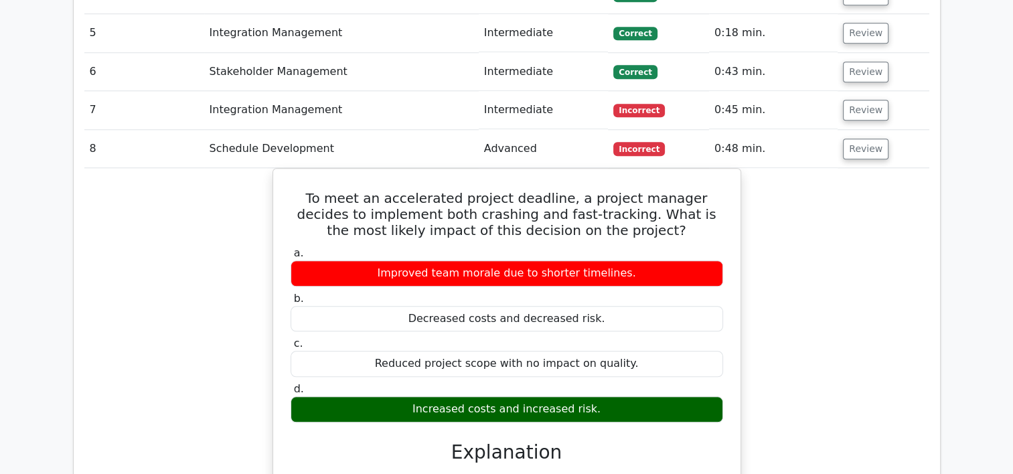
scroll to position [1410, 0]
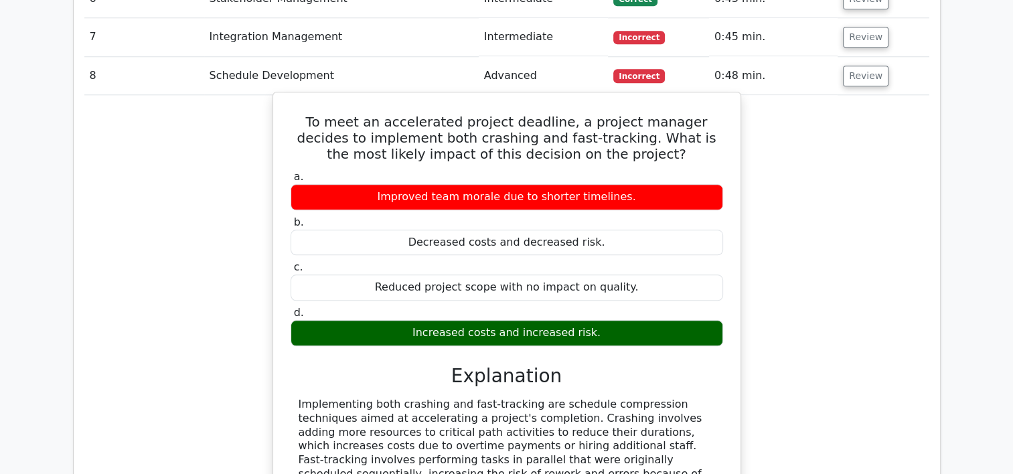
drag, startPoint x: 295, startPoint y: 50, endPoint x: 632, endPoint y: 412, distance: 495.4
click at [632, 412] on div "To meet an accelerated project deadline, a project manager decides to implement…" at bounding box center [506, 335] width 456 height 475
drag, startPoint x: 632, startPoint y: 412, endPoint x: 503, endPoint y: 390, distance: 130.4
copy div "To meet an accelerated project deadline, a project manager decides to implement…"
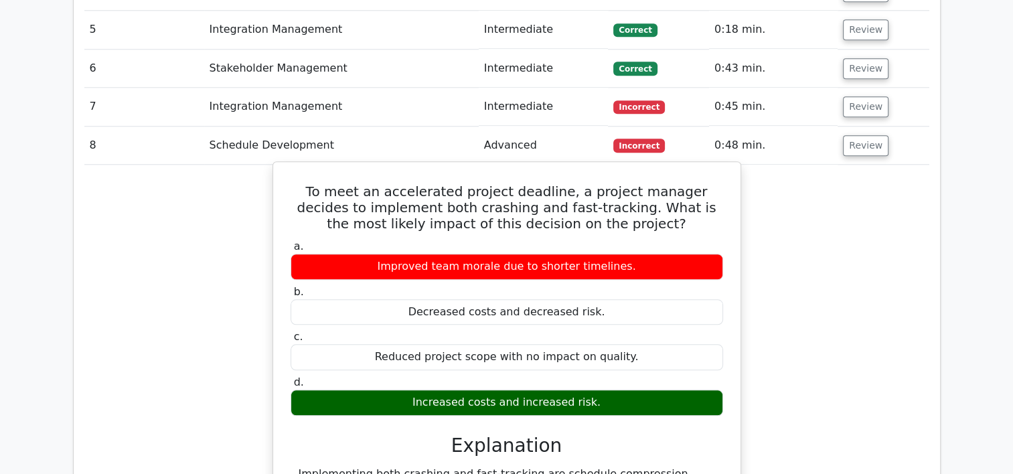
scroll to position [1276, 0]
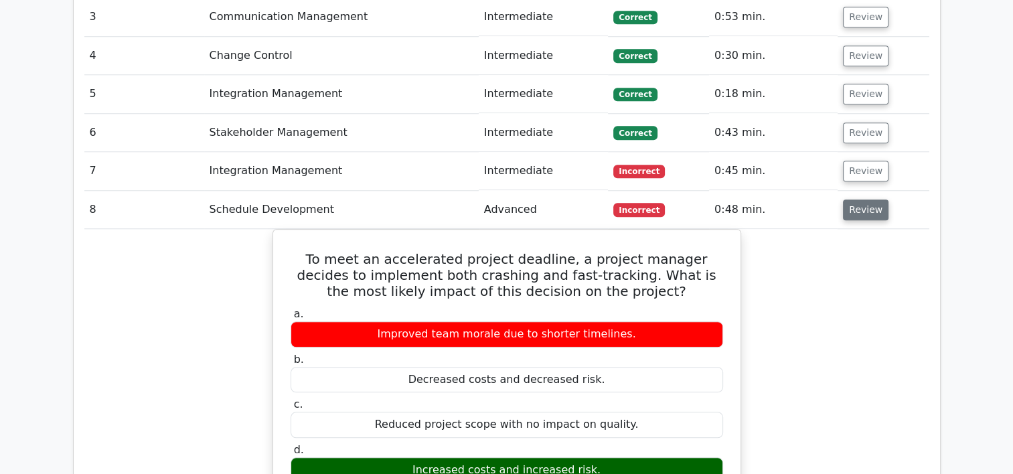
click at [871, 199] on button "Review" at bounding box center [866, 209] width 46 height 21
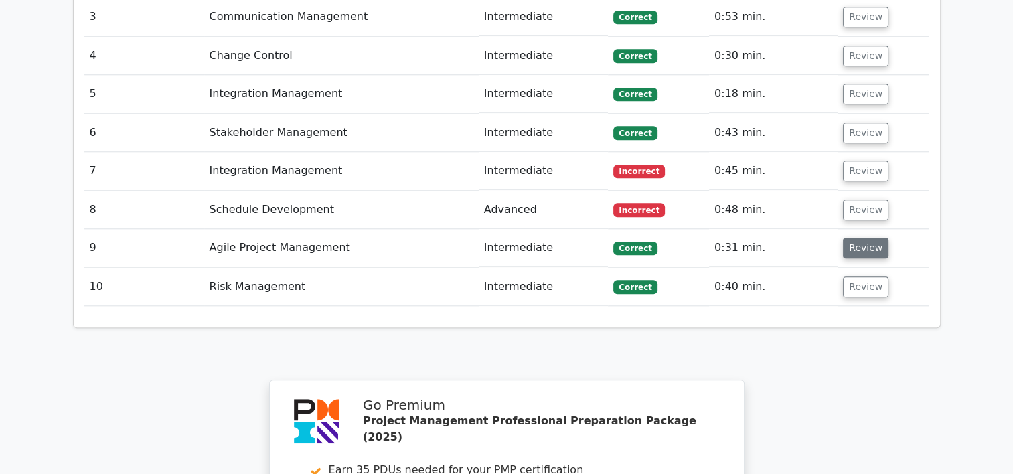
click at [855, 238] on button "Review" at bounding box center [866, 248] width 46 height 21
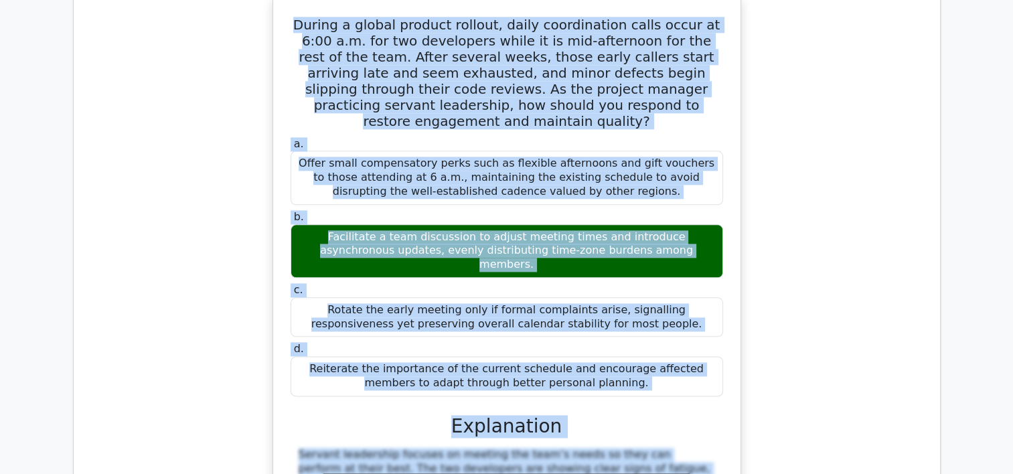
scroll to position [1756, 0]
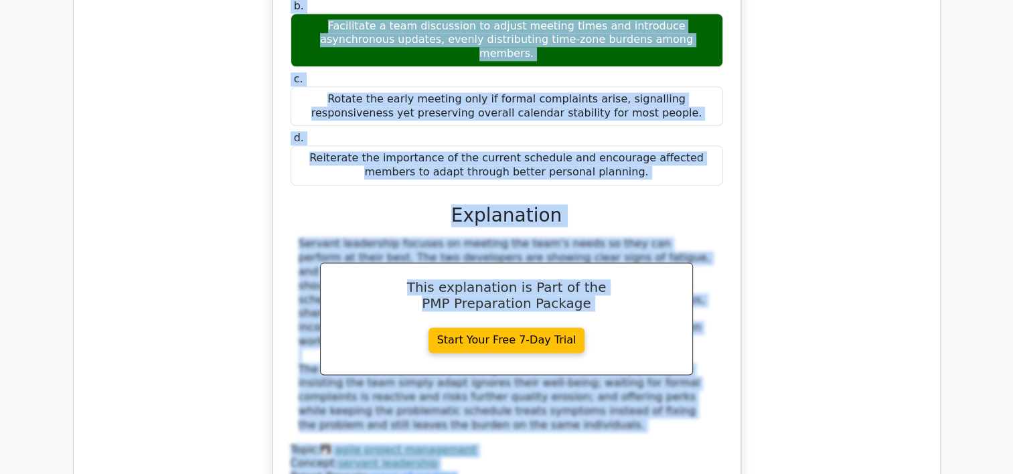
drag, startPoint x: 298, startPoint y: 224, endPoint x: 707, endPoint y: 88, distance: 431.2
click at [707, 88] on div "During a global product rollout, daily coordination calls occur at 6:00 a.m. fo…" at bounding box center [506, 142] width 456 height 705
drag, startPoint x: 707, startPoint y: 88, endPoint x: 584, endPoint y: 81, distance: 123.3
copy div "During a global product rollout, daily coordination calls occur at 6:00 a.m. fo…"
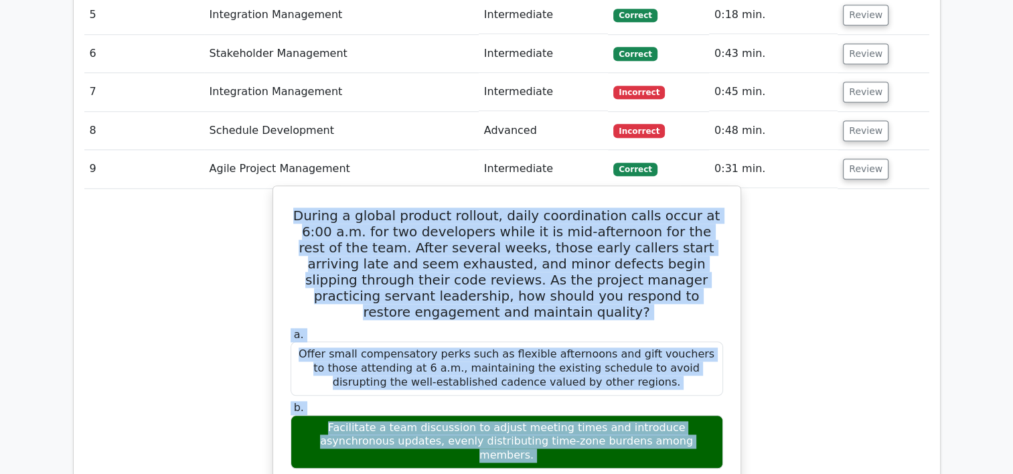
scroll to position [1288, 0]
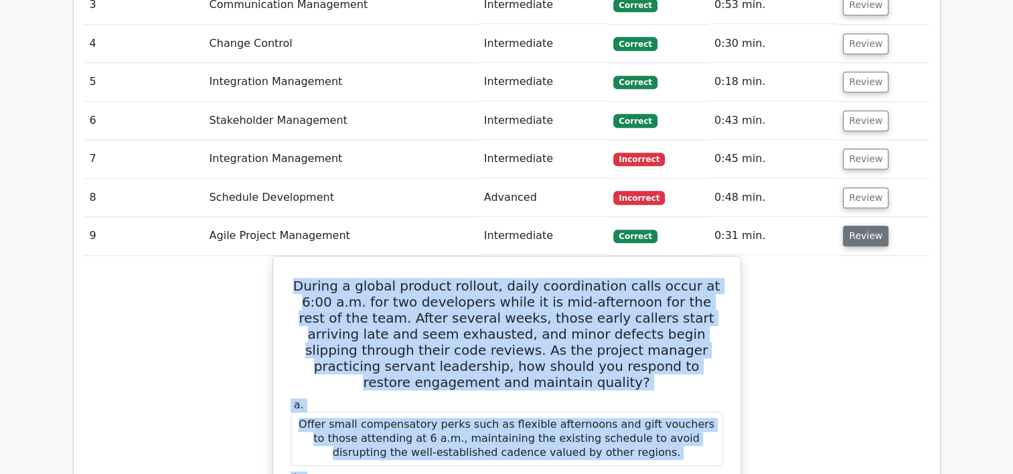
click at [855, 226] on button "Review" at bounding box center [866, 236] width 46 height 21
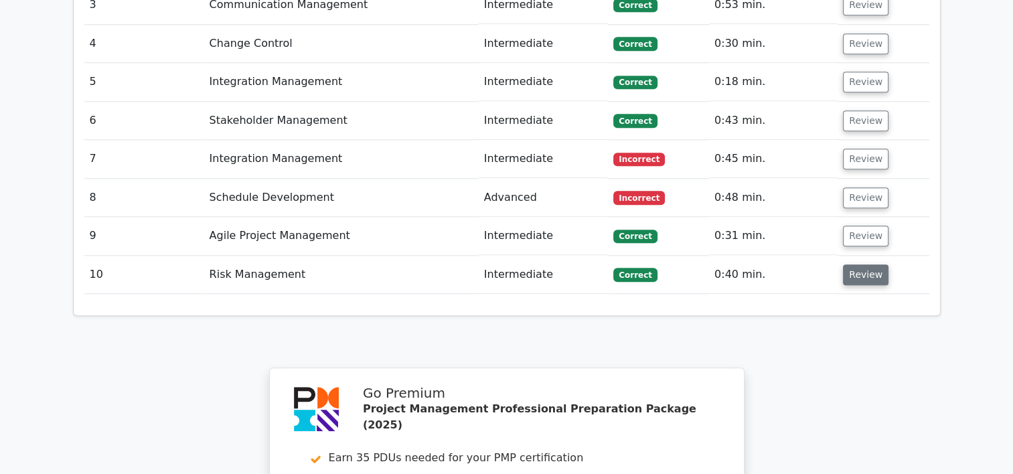
click at [858, 264] on button "Review" at bounding box center [866, 274] width 46 height 21
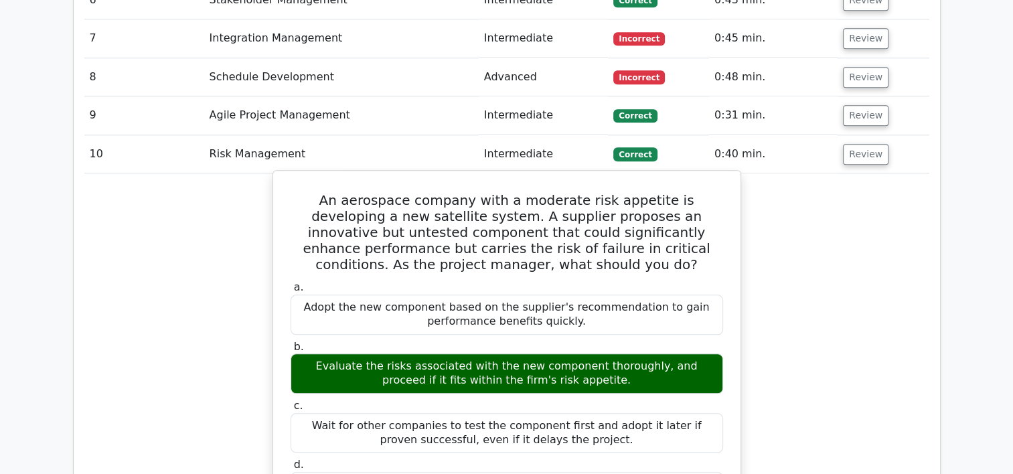
scroll to position [1489, 0]
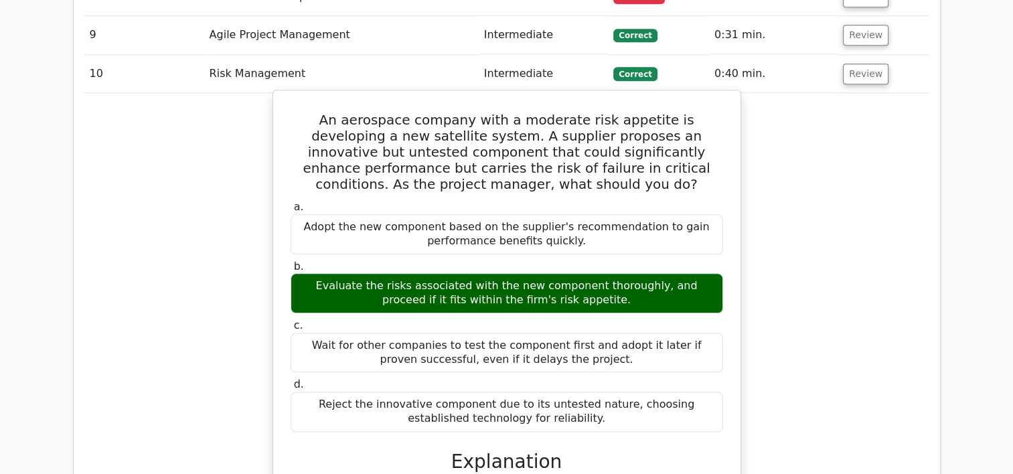
drag, startPoint x: 297, startPoint y: 54, endPoint x: 591, endPoint y: 345, distance: 414.6
click at [591, 345] on div "An aerospace company with a moderate risk appetite is developing a new satellit…" at bounding box center [506, 460] width 456 height 729
drag, startPoint x: 591, startPoint y: 345, endPoint x: 525, endPoint y: 352, distance: 66.6
copy div "An aerospace company with a moderate risk appetite is developing a new satellit…"
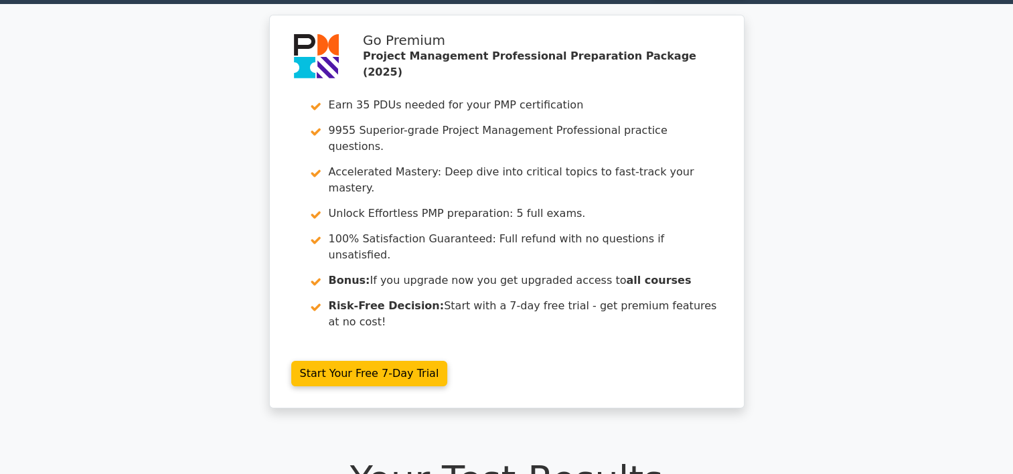
scroll to position [0, 0]
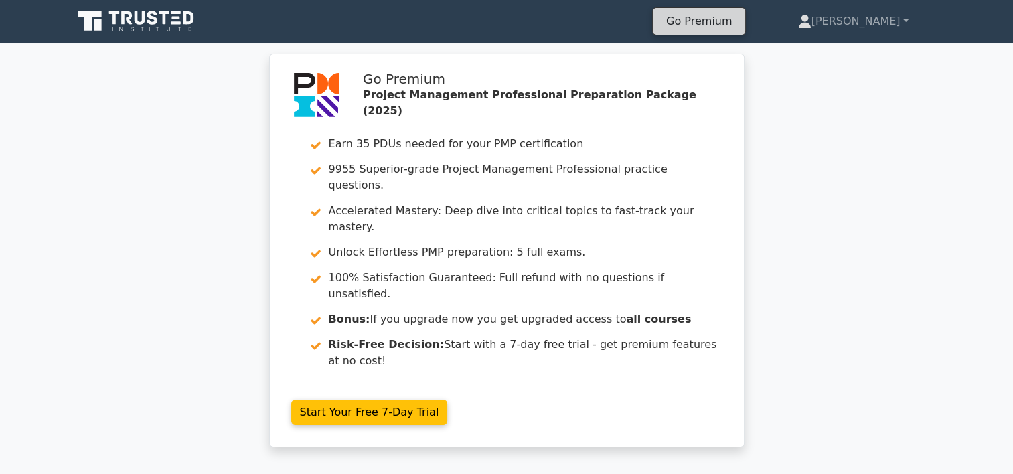
click at [737, 21] on link "Go Premium" at bounding box center [699, 21] width 82 height 18
